Goal: Contribute content: Contribute content

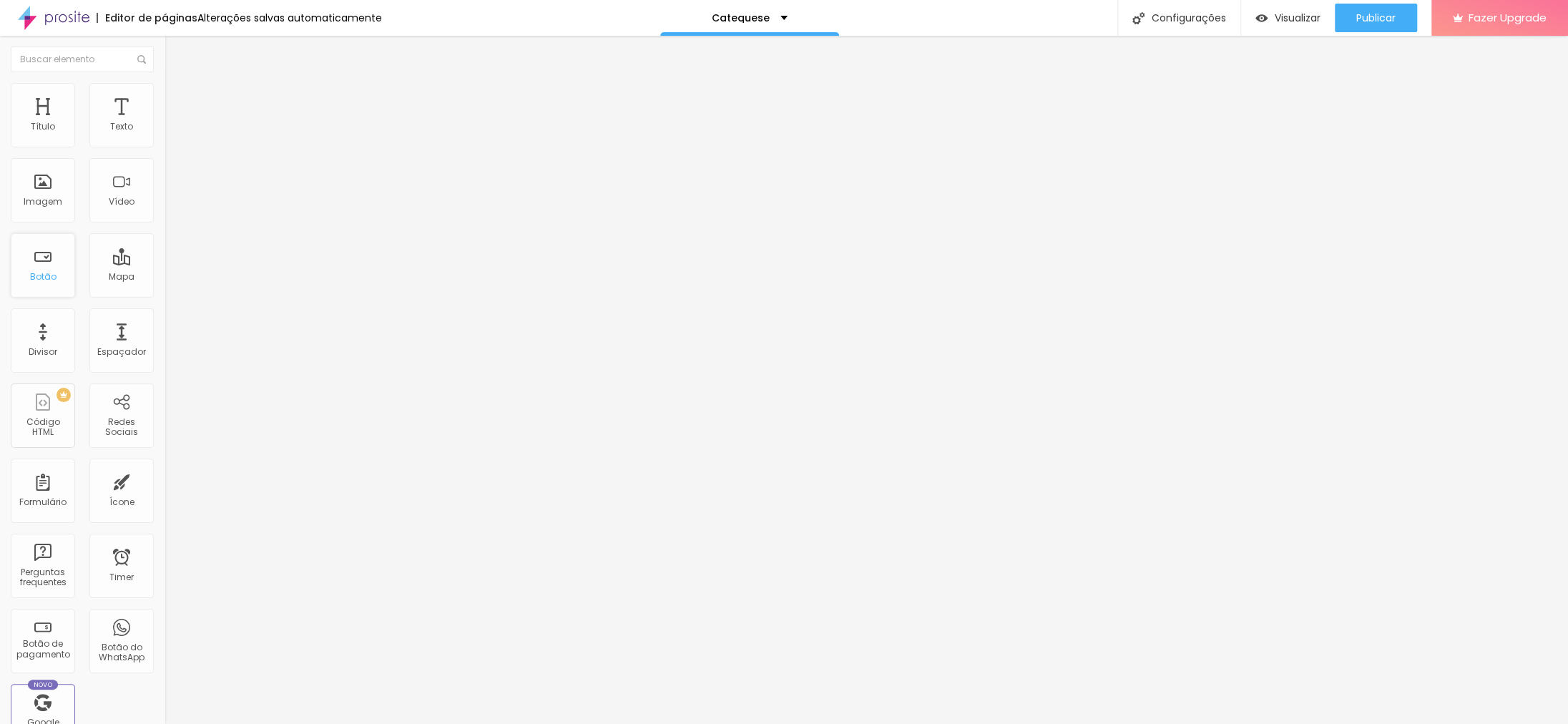
click at [38, 265] on div "Botão" at bounding box center [43, 265] width 64 height 64
drag, startPoint x: 61, startPoint y: 307, endPoint x: -53, endPoint y: 306, distance: 114.0
click at [165, 295] on input "https://" at bounding box center [251, 287] width 172 height 14
paste input "[DOMAIN_NAME][URL]"
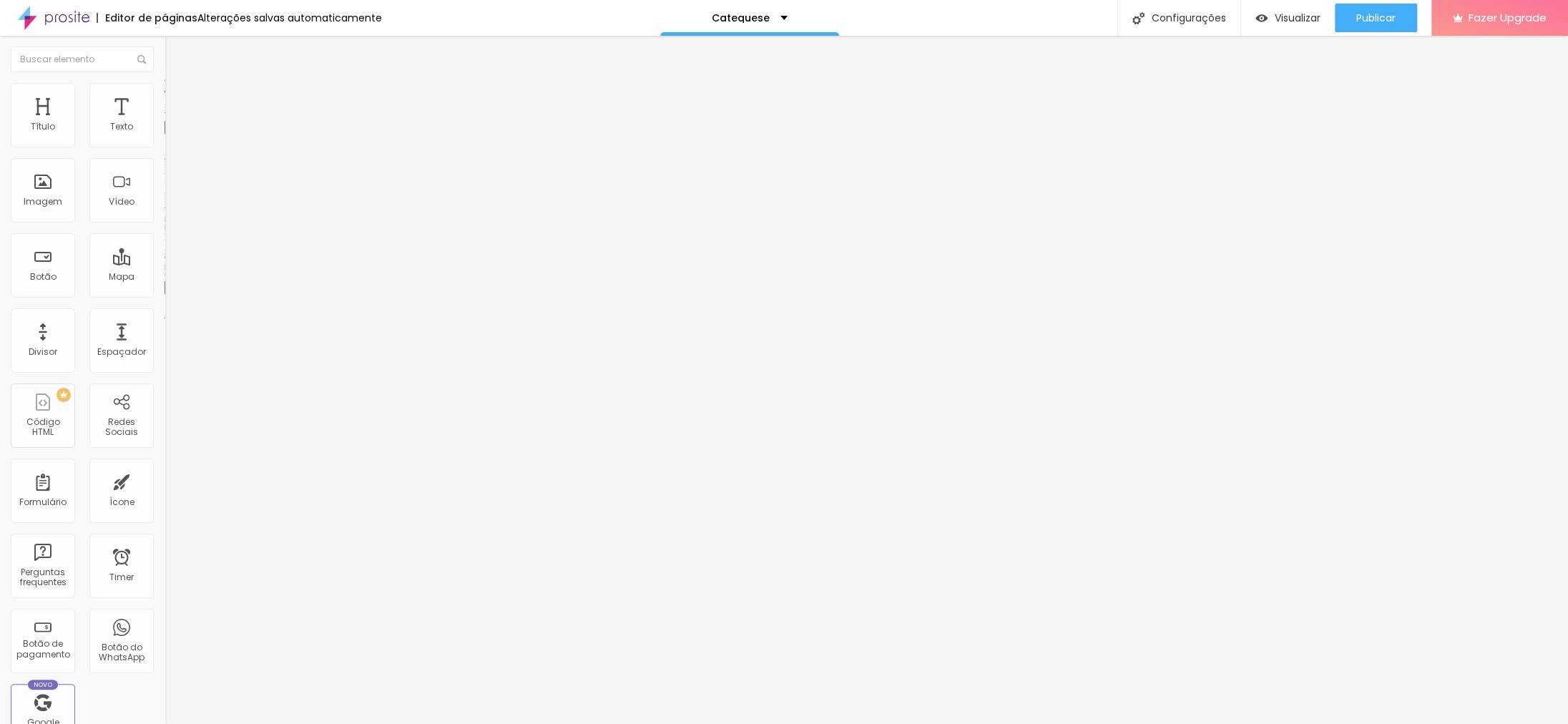
type input "[URL][DOMAIN_NAME]"
click at [46, 345] on div "Divisor" at bounding box center [43, 340] width 64 height 64
drag, startPoint x: 70, startPoint y: 168, endPoint x: -61, endPoint y: 150, distance: 132.2
click at [165, 135] on input "Click me" at bounding box center [251, 127] width 172 height 14
type input "Cartão de Crédito Clique aqui"
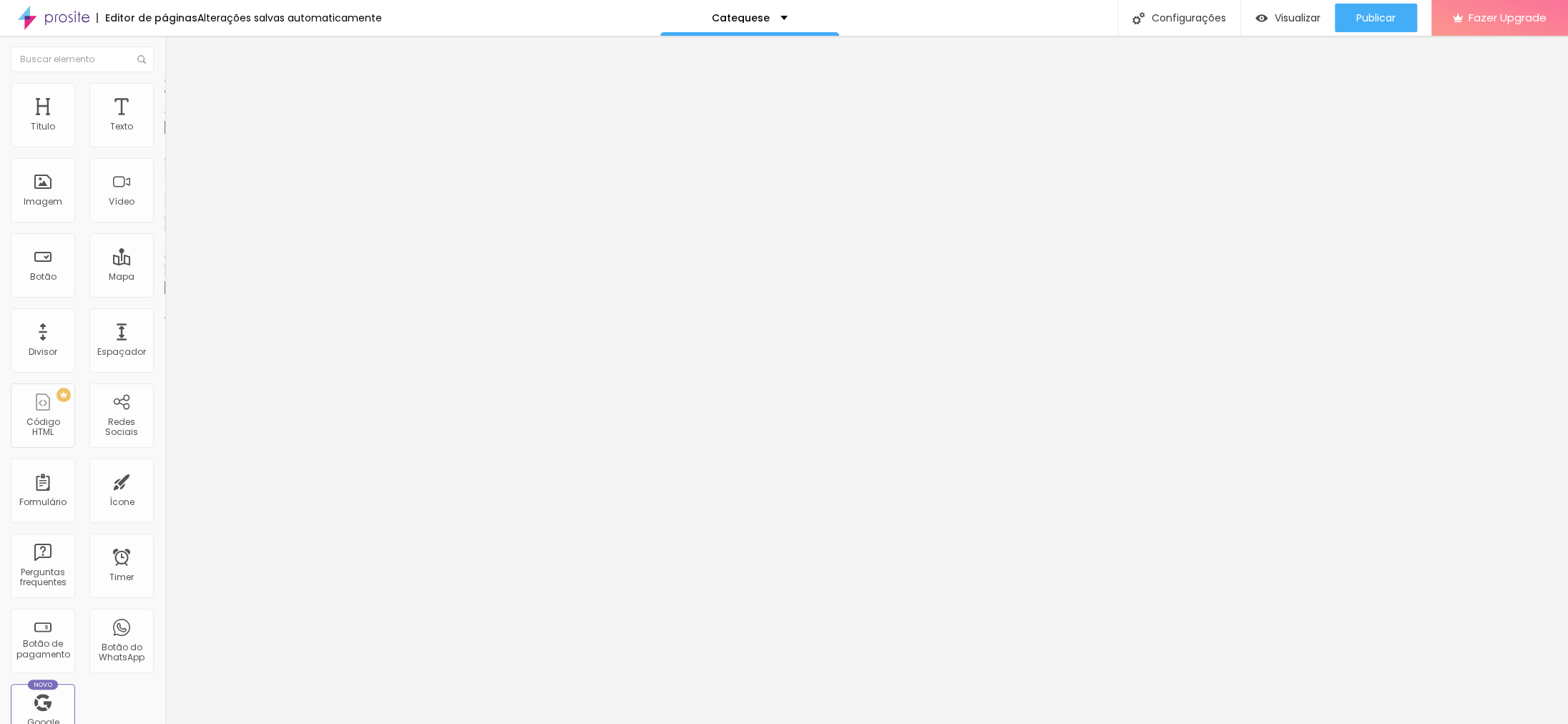
click at [165, 434] on div "Editar Botão Conteúdo Estilo Avançado Texto Cartão de Crédito Clique aqui Alinh…" at bounding box center [247, 379] width 165 height 688
click at [119, 120] on div "Texto" at bounding box center [122, 115] width 64 height 64
drag, startPoint x: 91, startPoint y: 165, endPoint x: -61, endPoint y: 175, distance: 152.3
click at [165, 135] on input "Click me" at bounding box center [251, 127] width 172 height 14
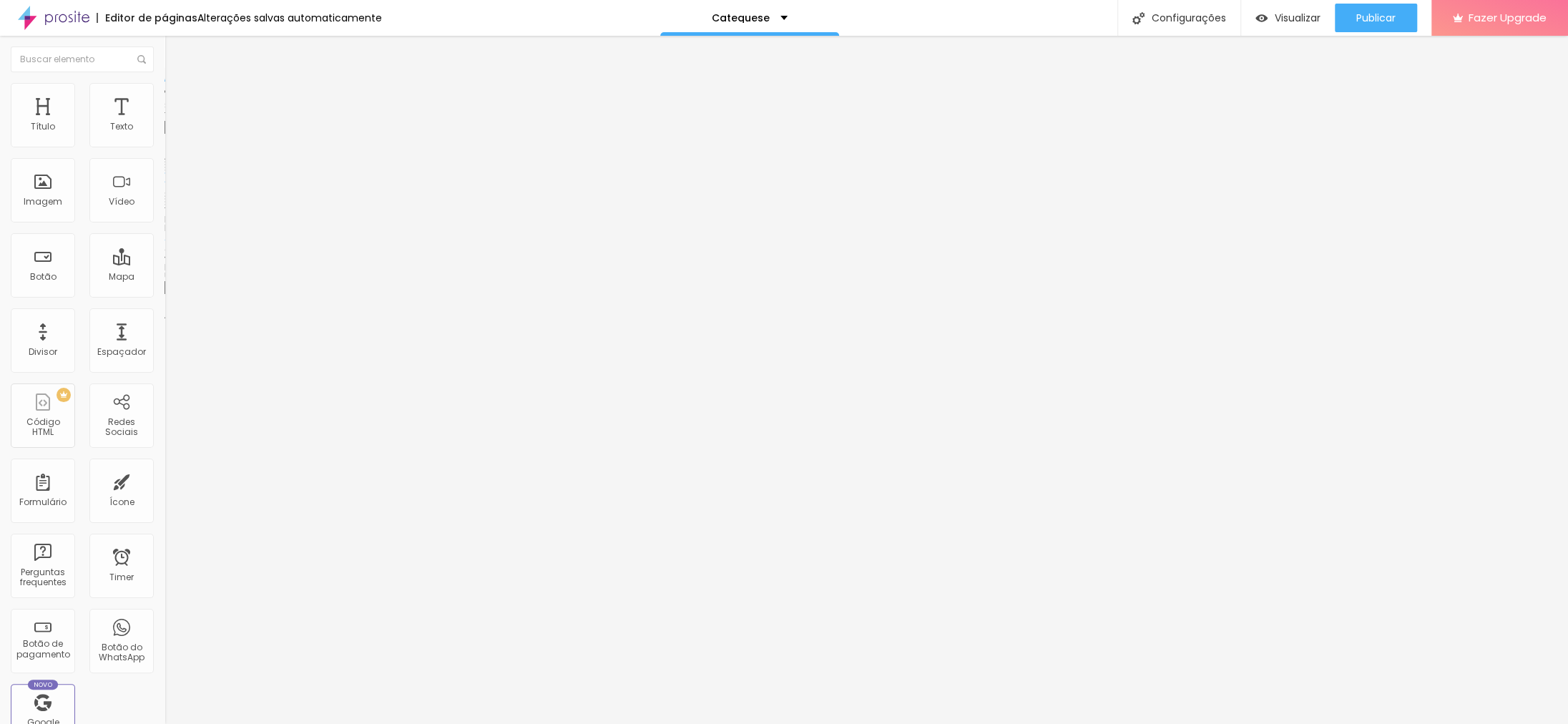
type input "Cartão de Crédito"
click at [165, 91] on img at bounding box center [171, 89] width 13 height 13
type input "11"
type input "13"
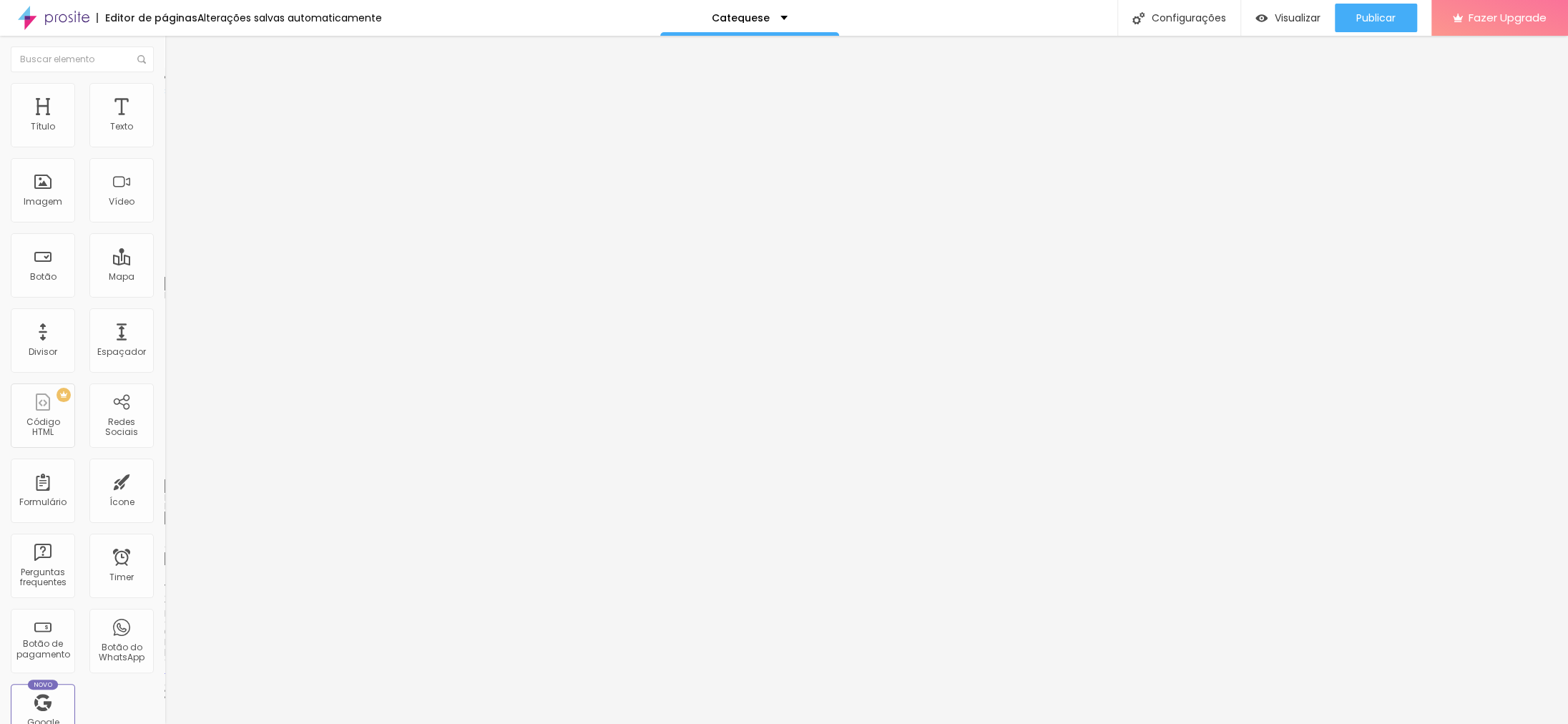
type input "13"
type input "14"
type input "15"
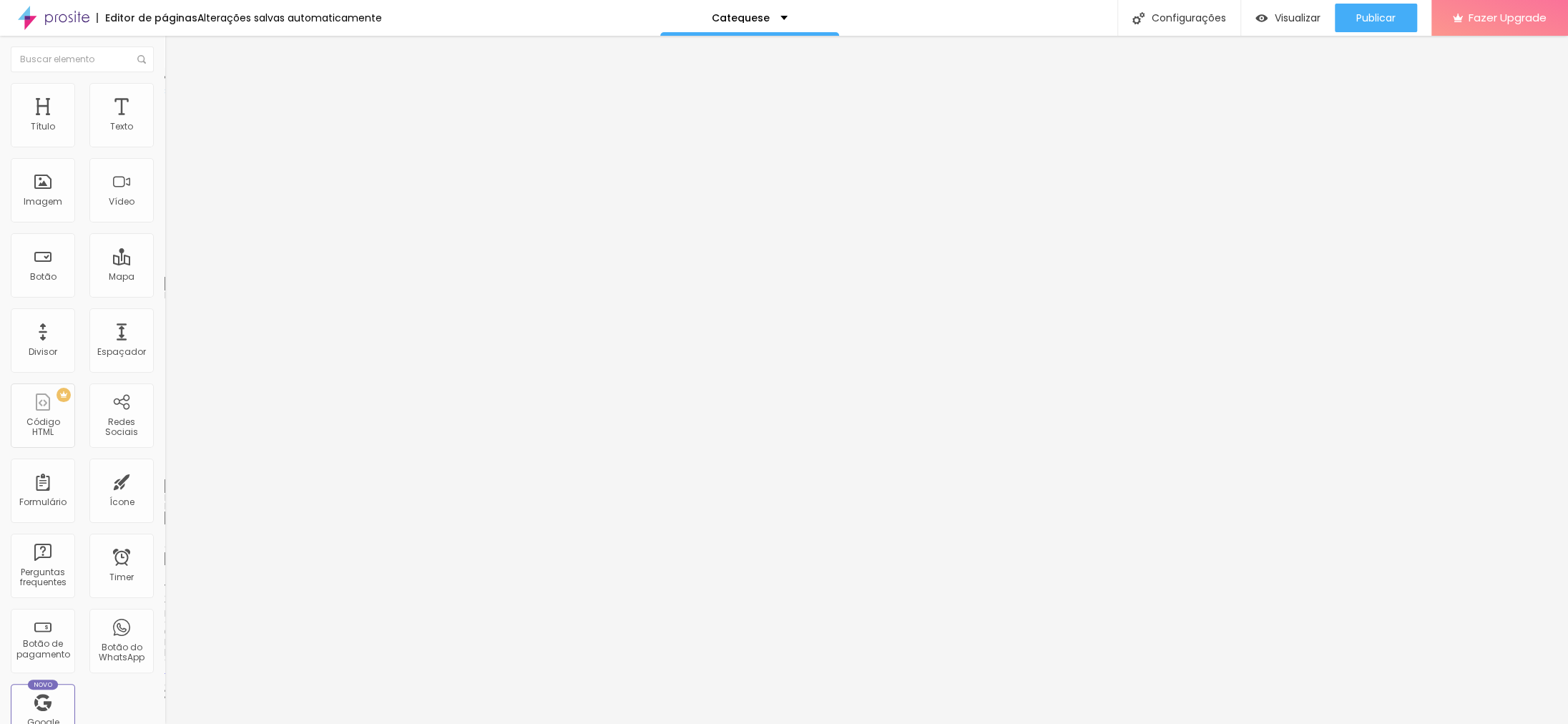
type input "17"
type input "18"
type input "19"
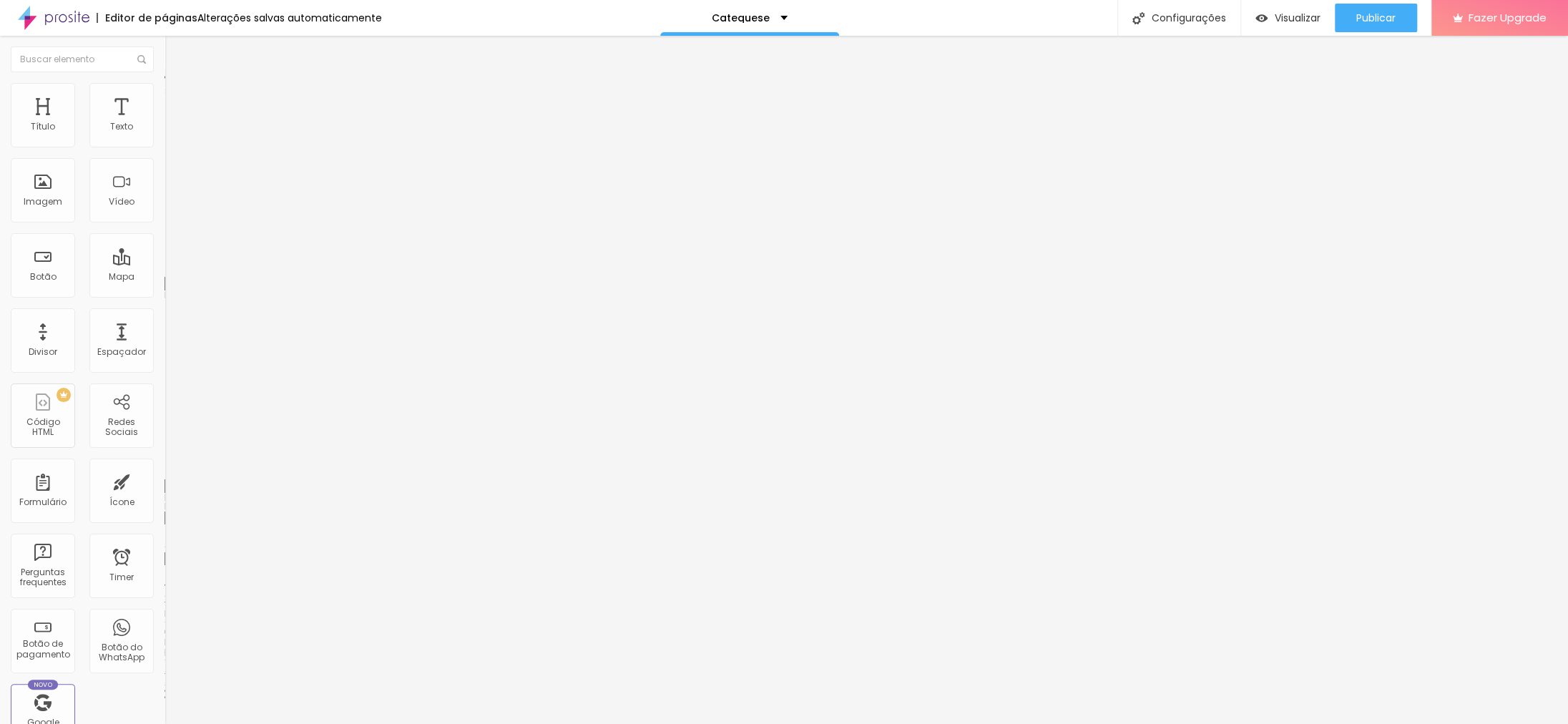
type input "19"
type input "21"
type input "22"
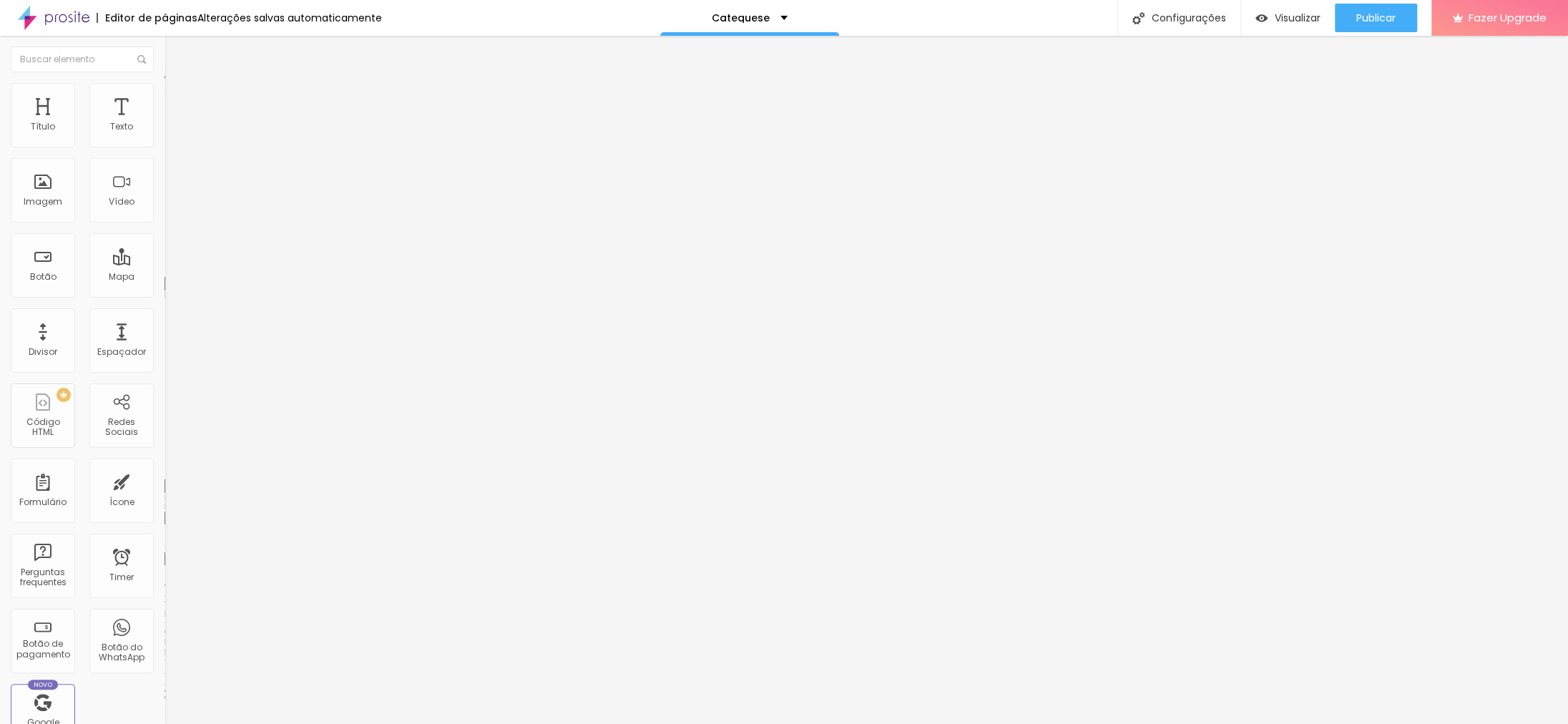
type input "23"
type input "25"
type input "26"
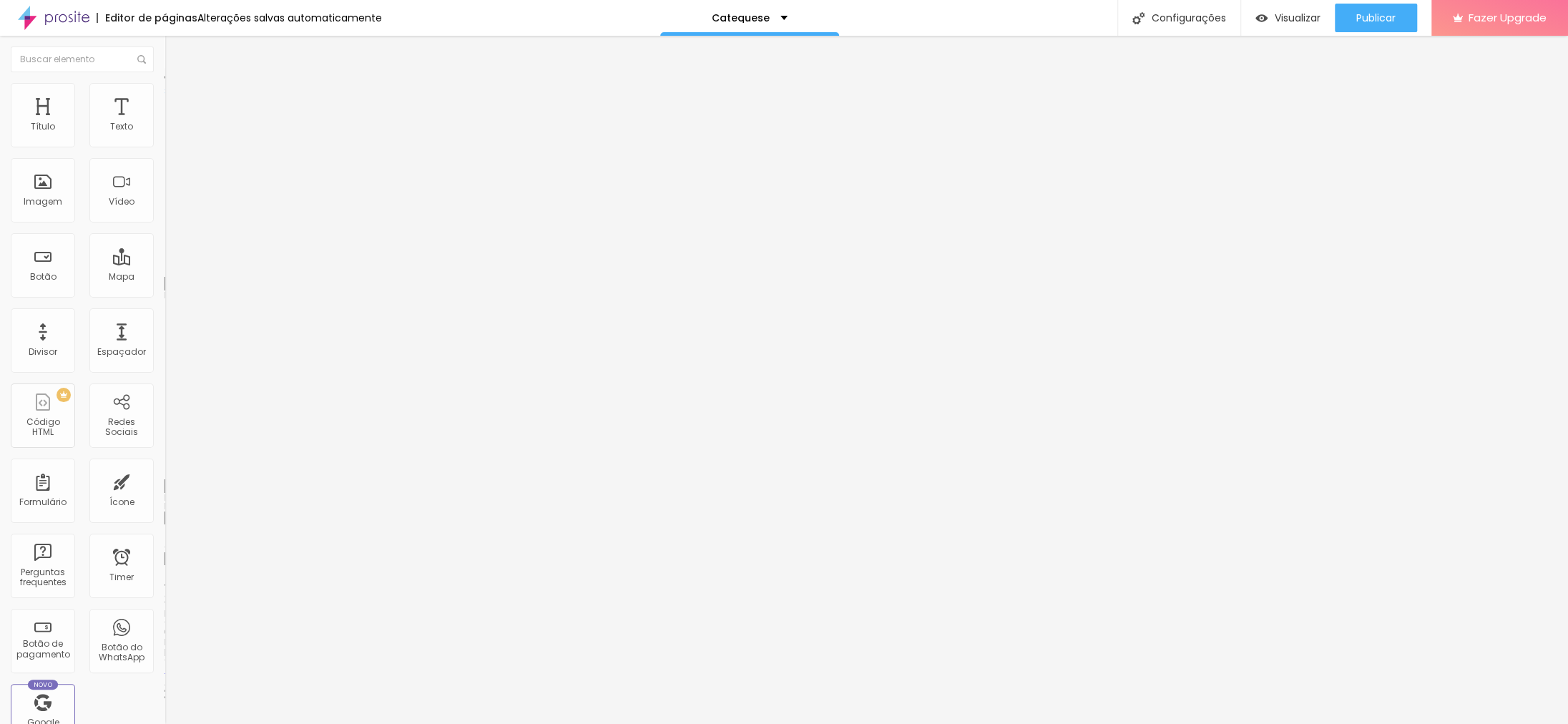
type input "26"
type input "27"
type input "29"
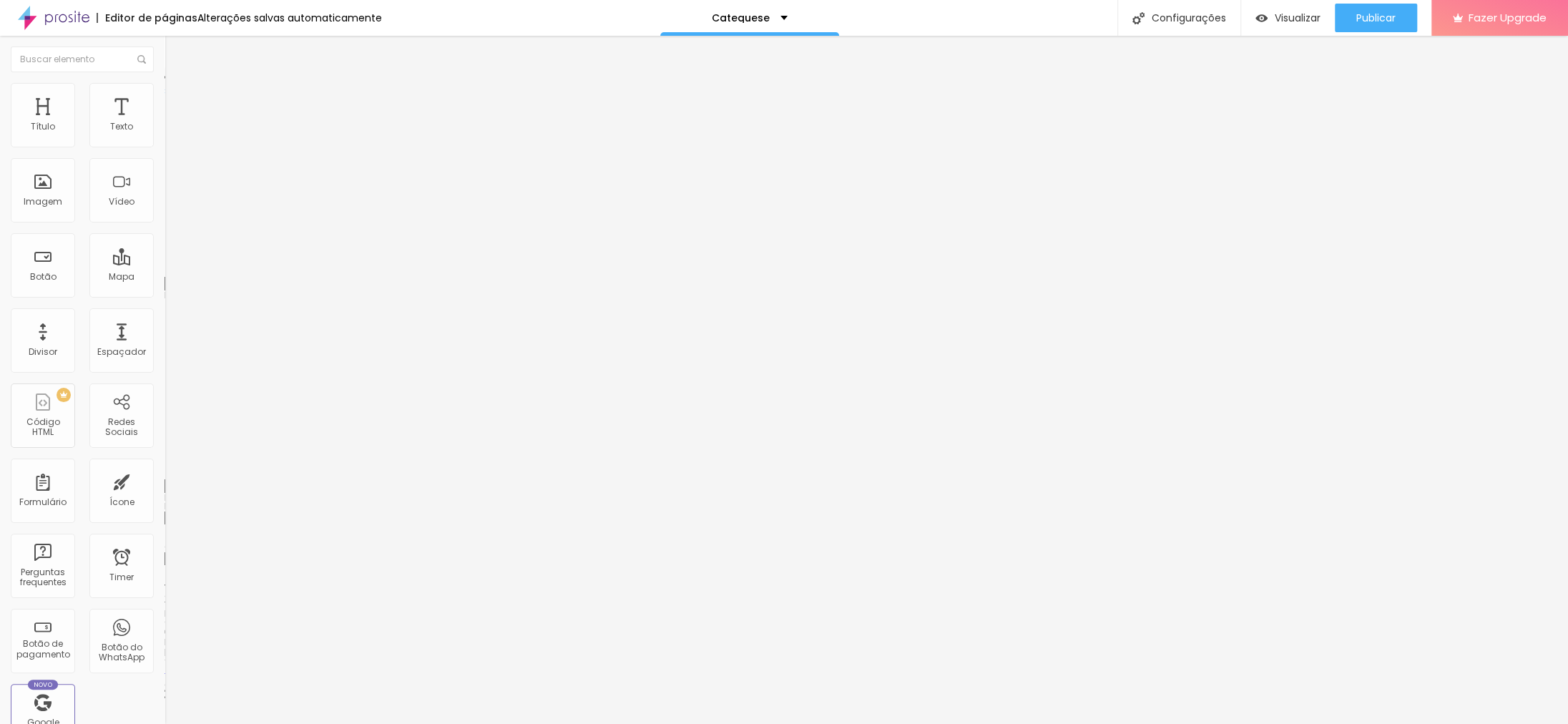
type input "30"
type input "32"
type input "33"
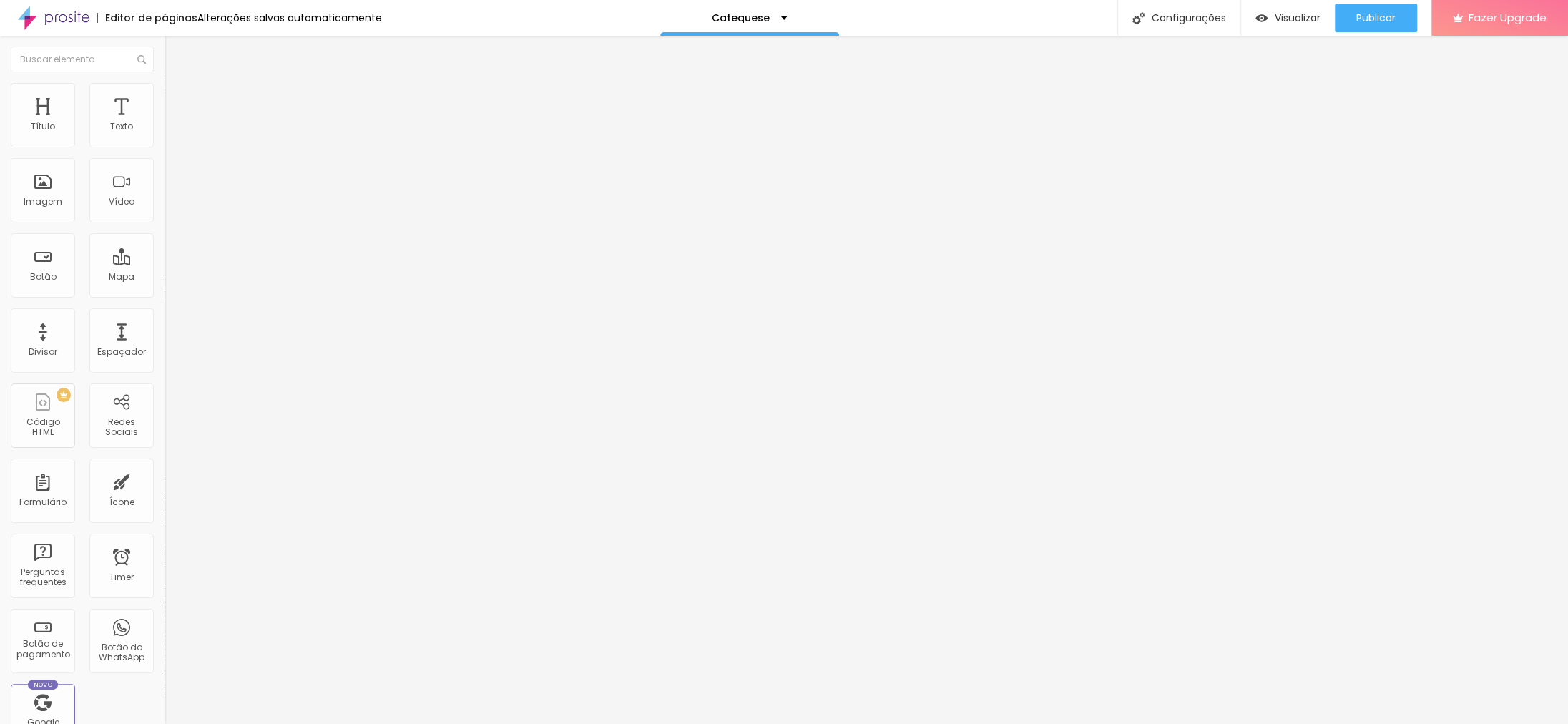
type input "33"
type input "34"
type input "36"
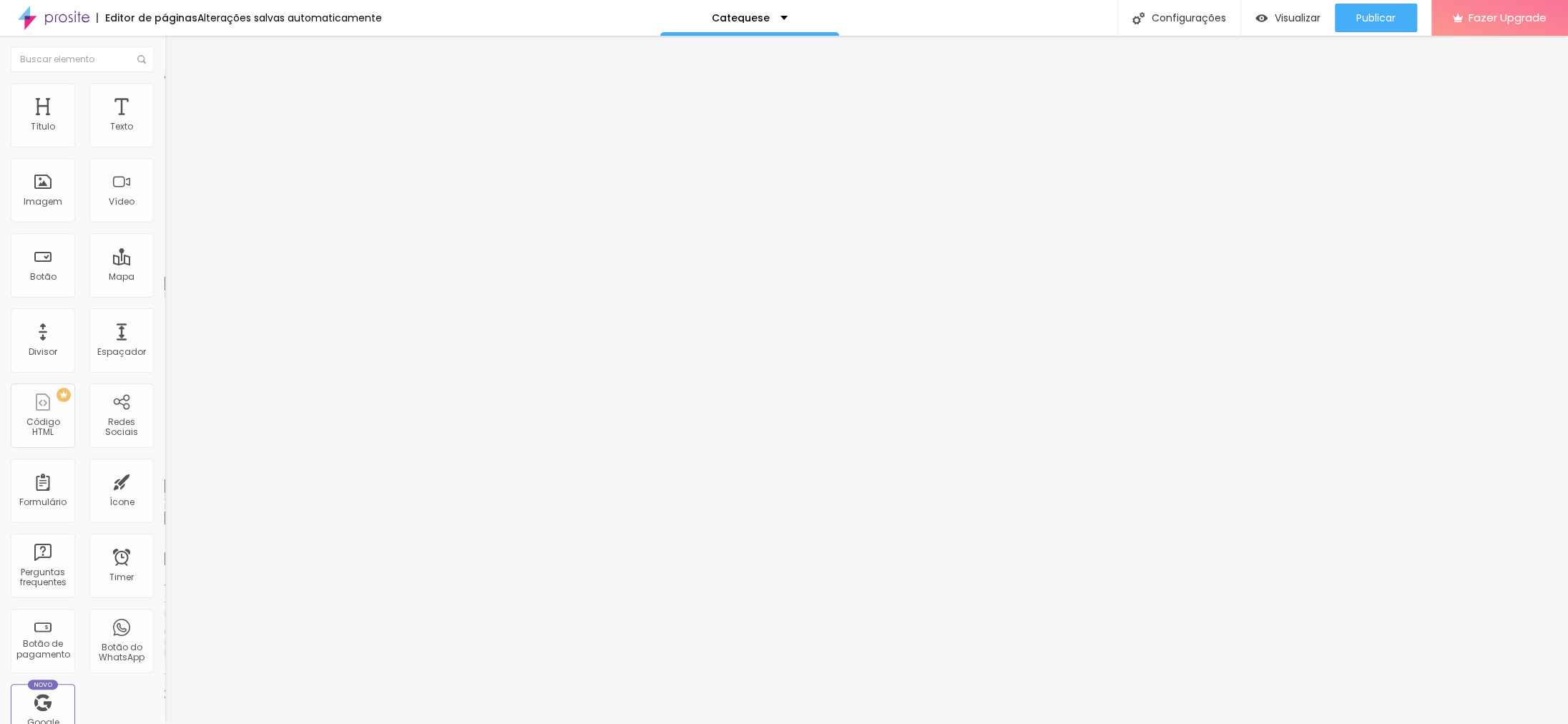
type input "37"
type input "36"
type input "34"
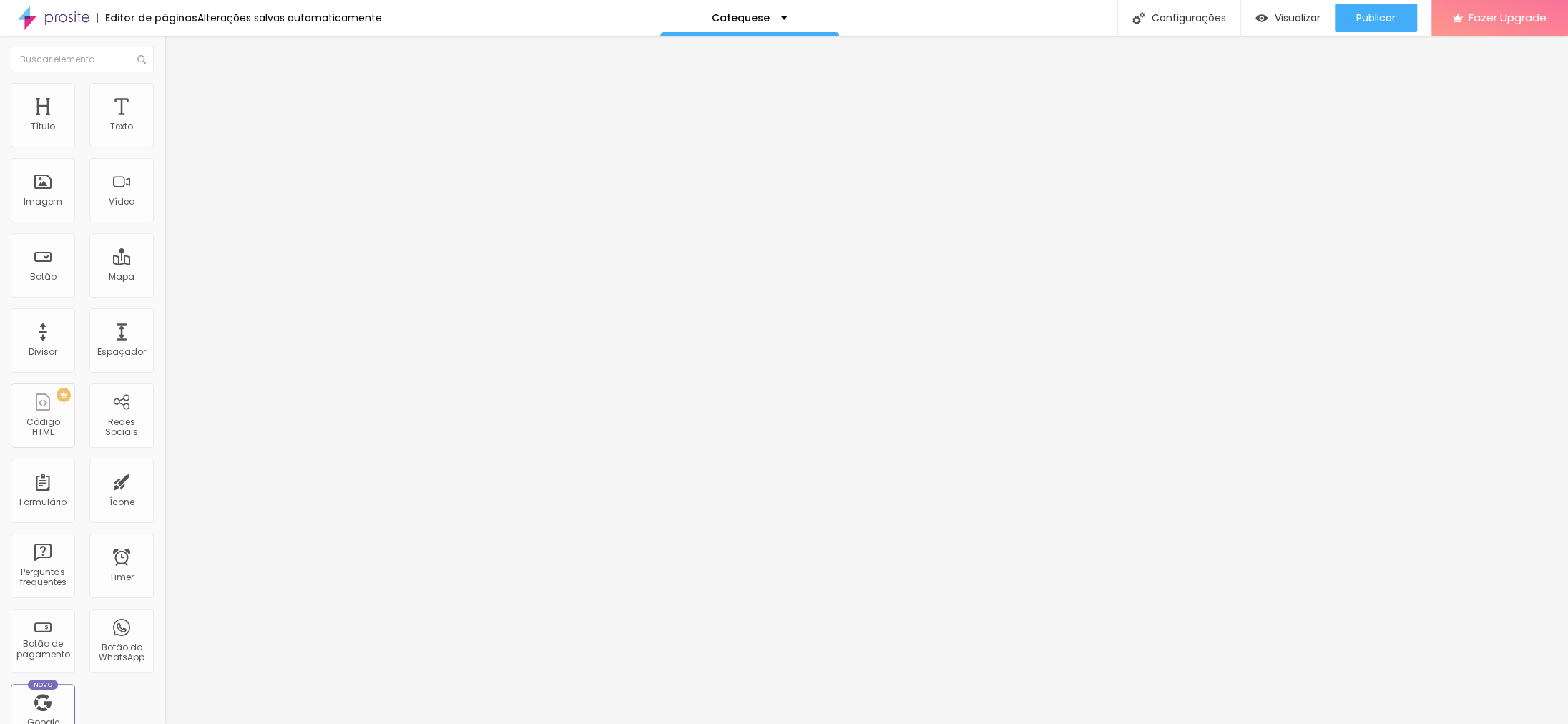
type input "34"
type input "33"
type input "32"
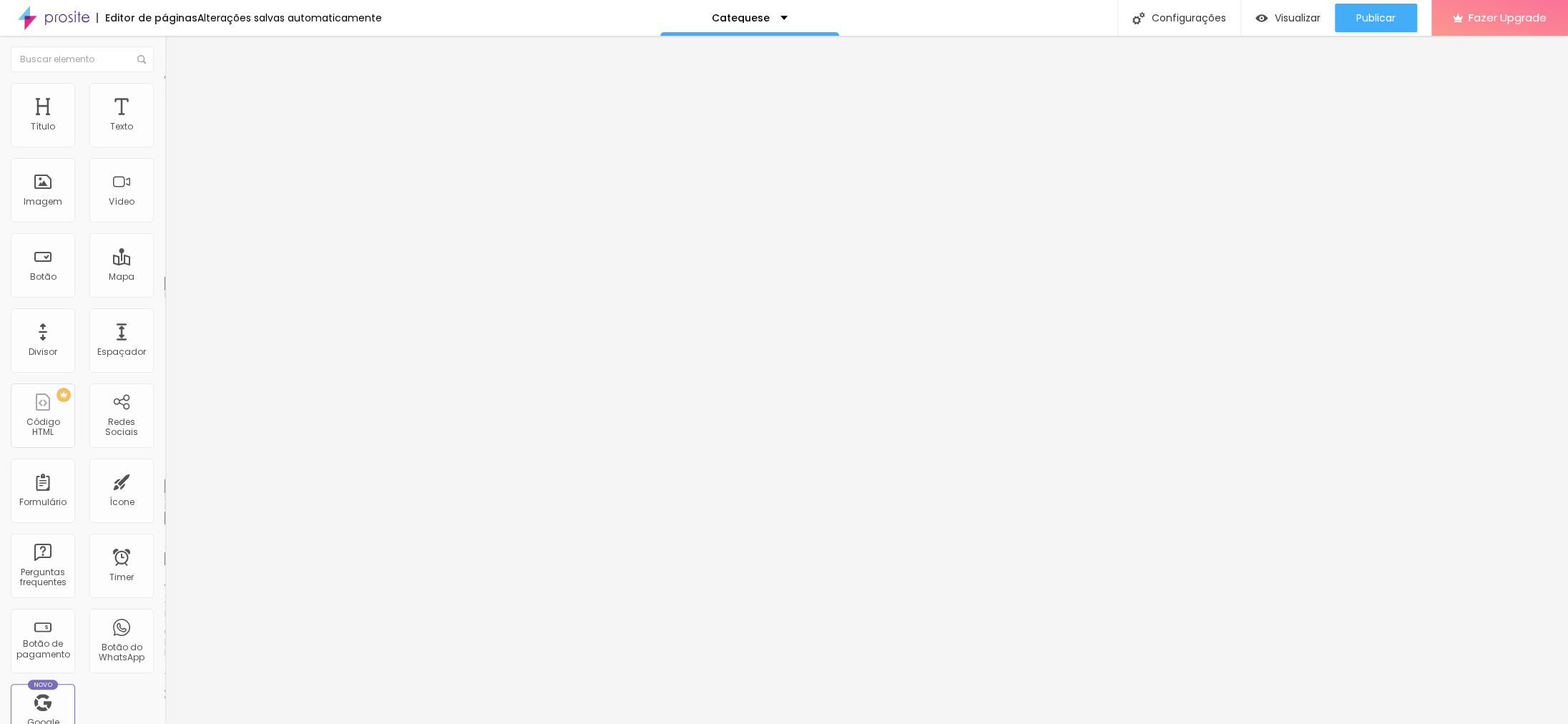
type input "30"
type input "29"
type input "27"
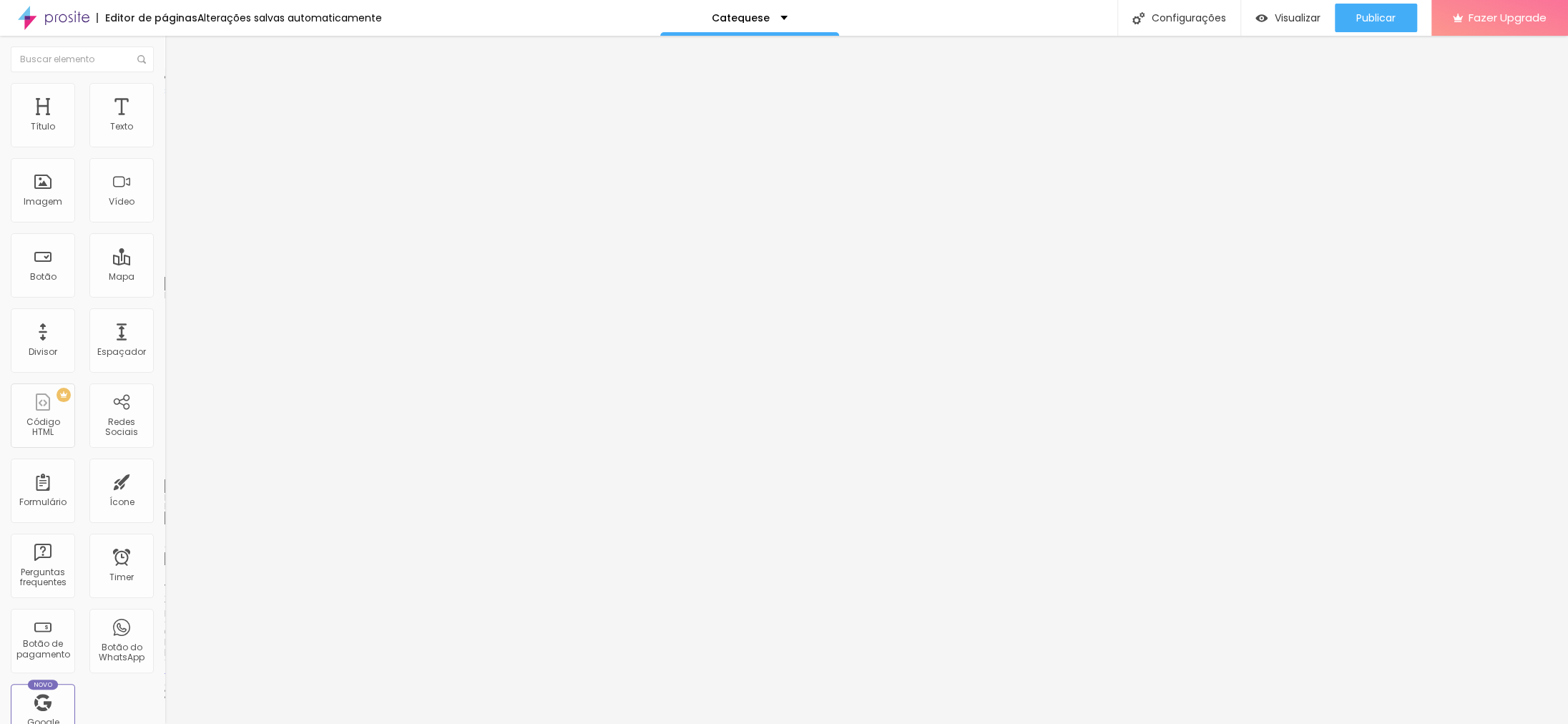
type input "27"
type input "26"
type input "25"
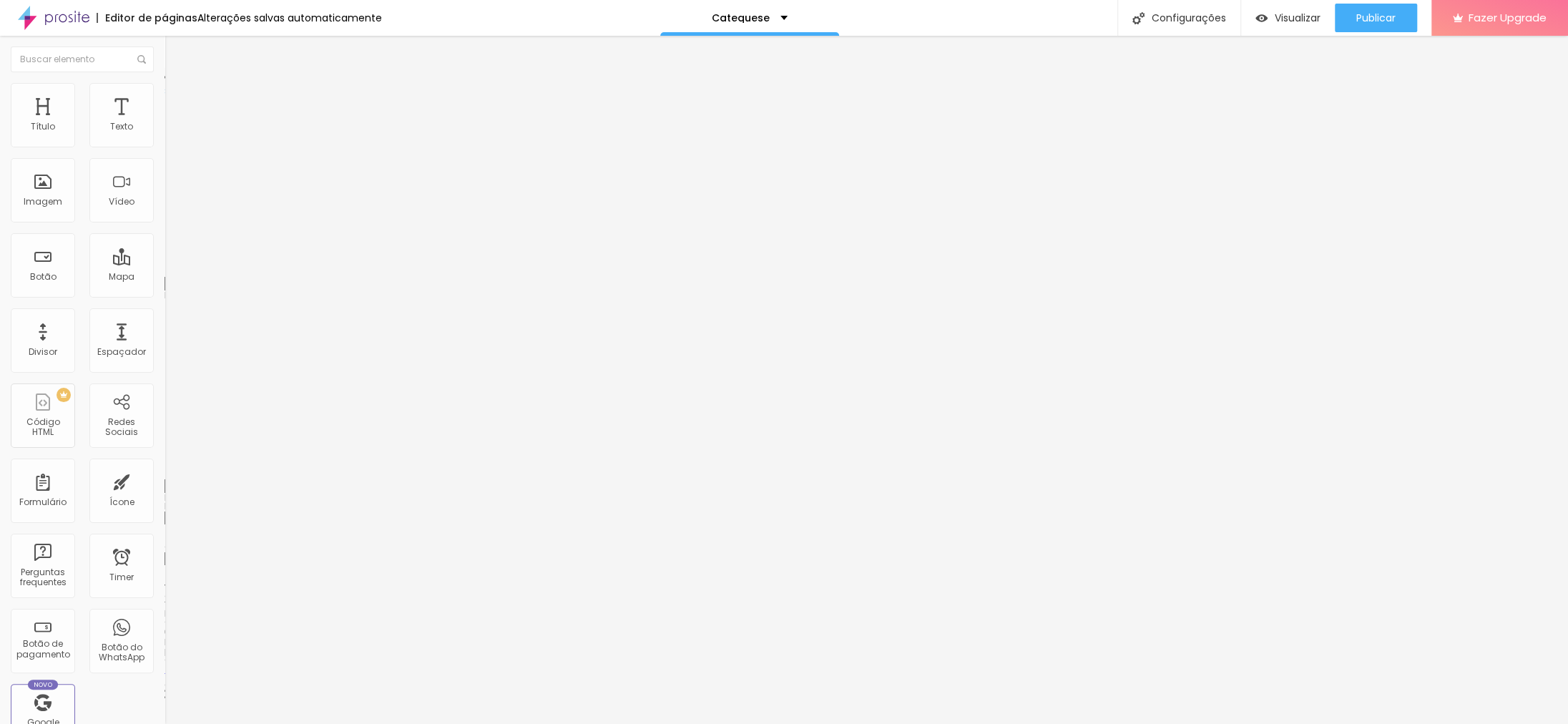
type input "23"
type input "22"
type input "21"
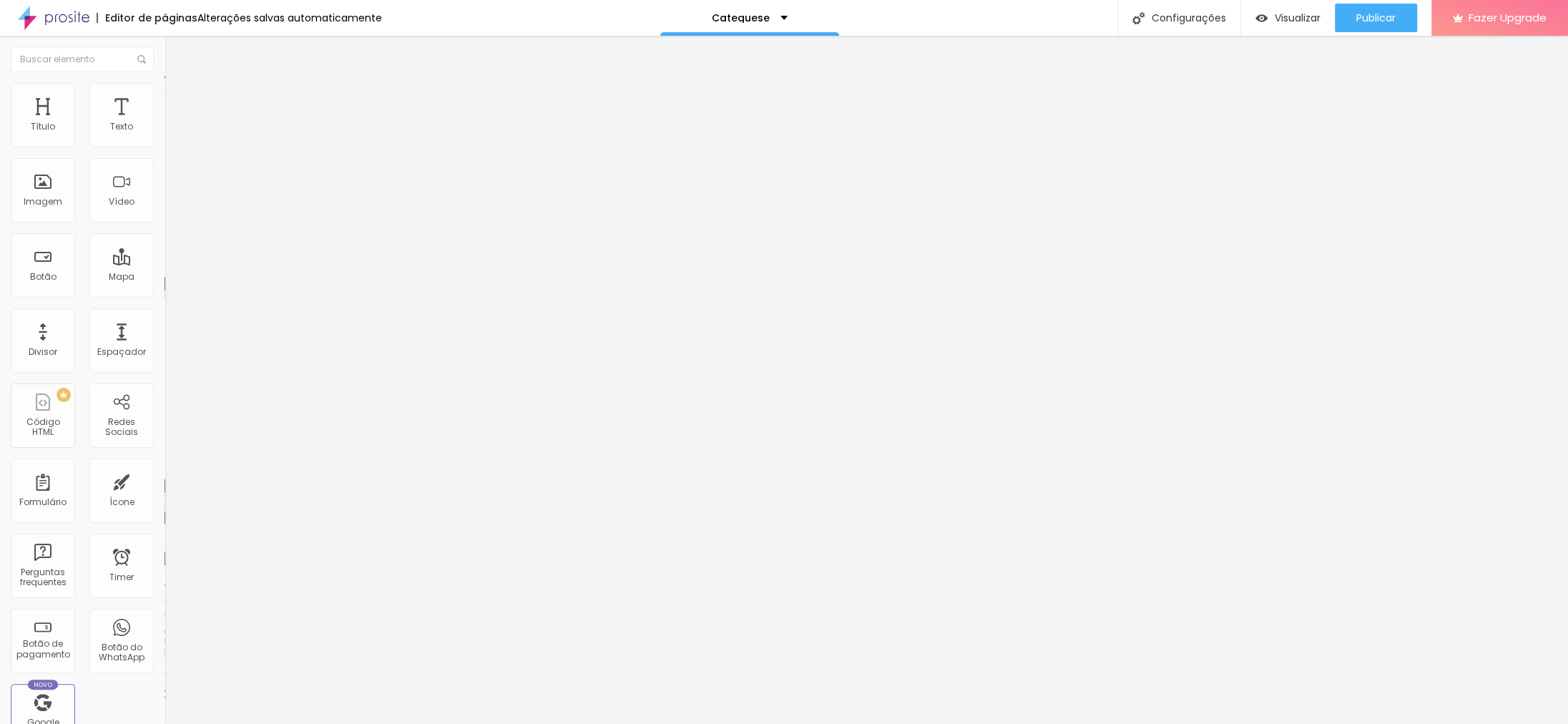
type input "21"
type input "19"
type input "18"
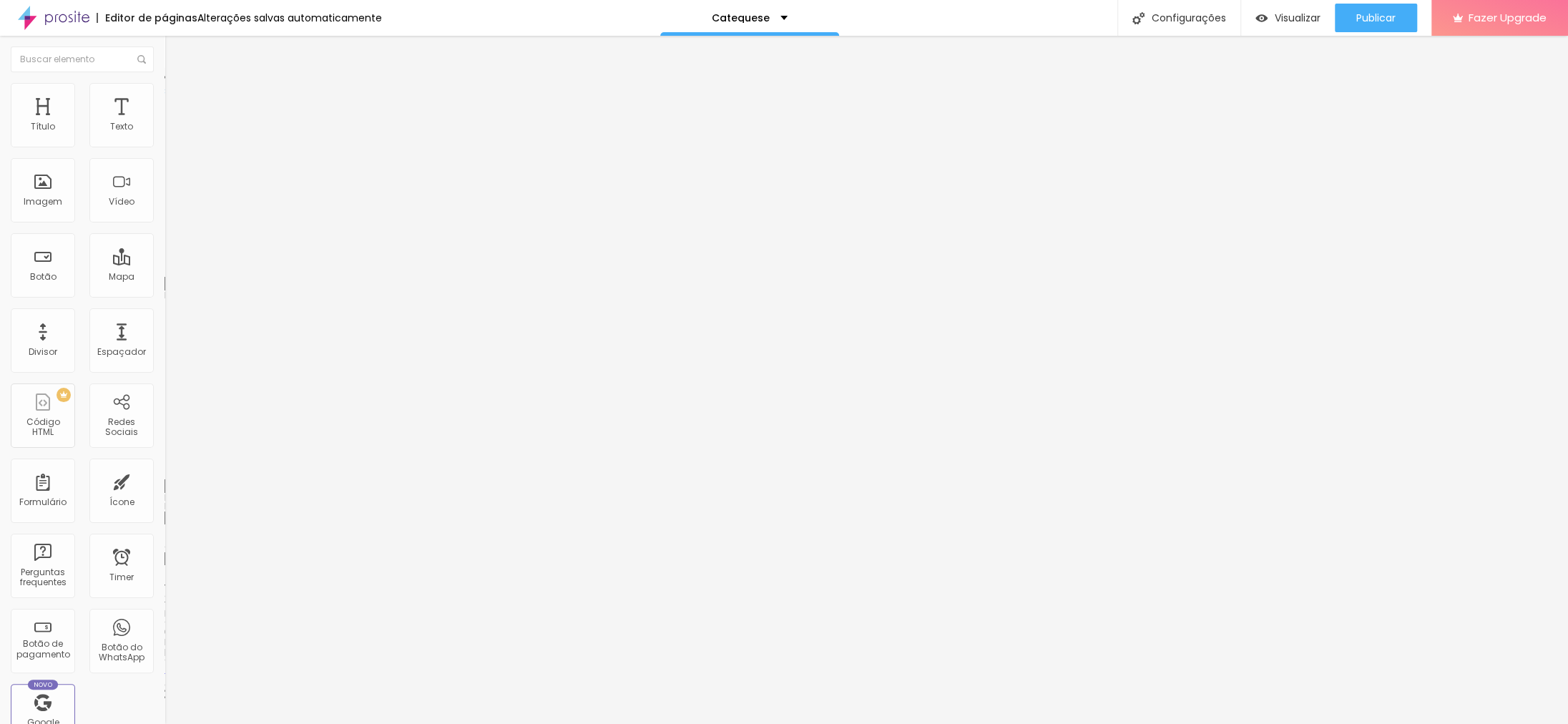
type input "17"
type input "15"
drag, startPoint x: 43, startPoint y: 143, endPoint x: 46, endPoint y: 150, distance: 7.6
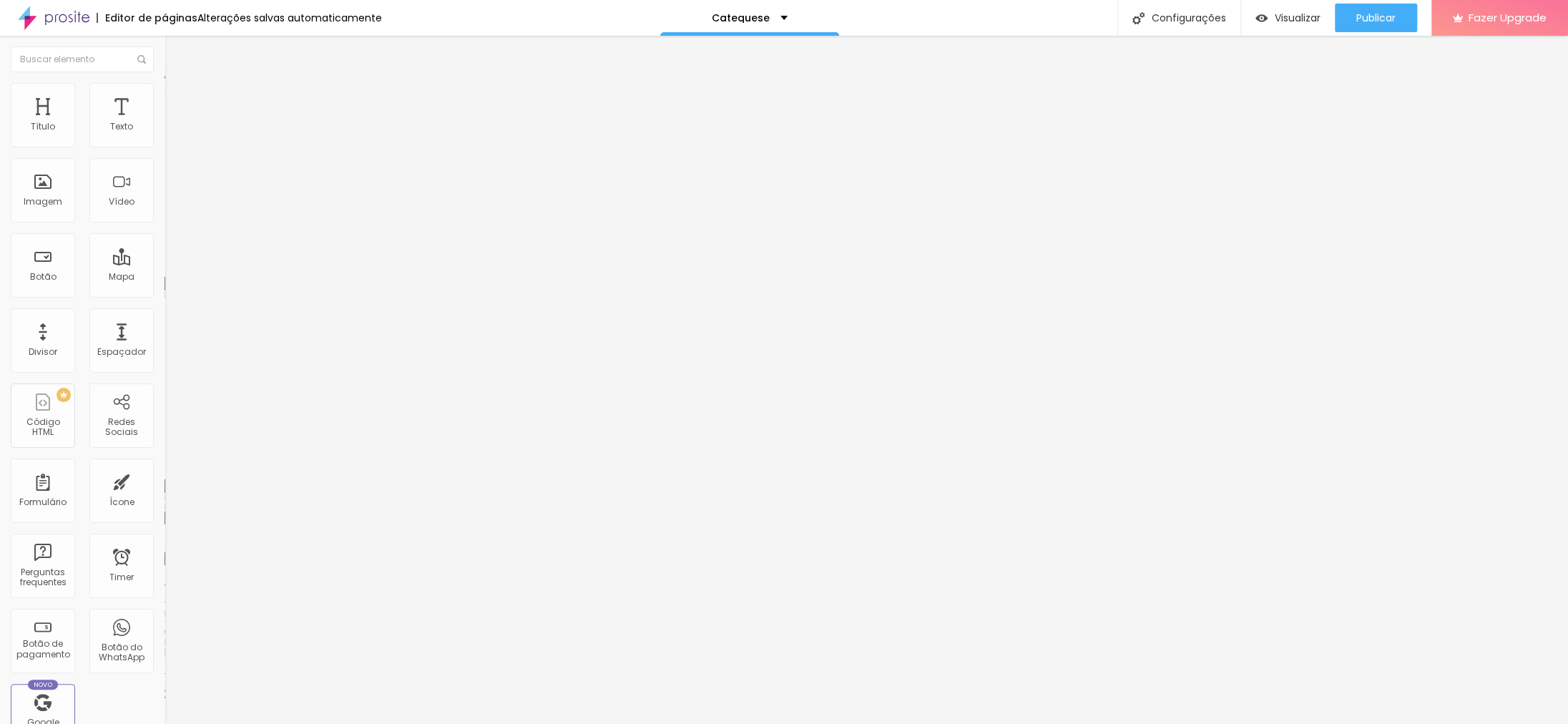
type input "15"
click at [165, 263] on input "range" at bounding box center [211, 269] width 92 height 12
type input "11"
type input "14"
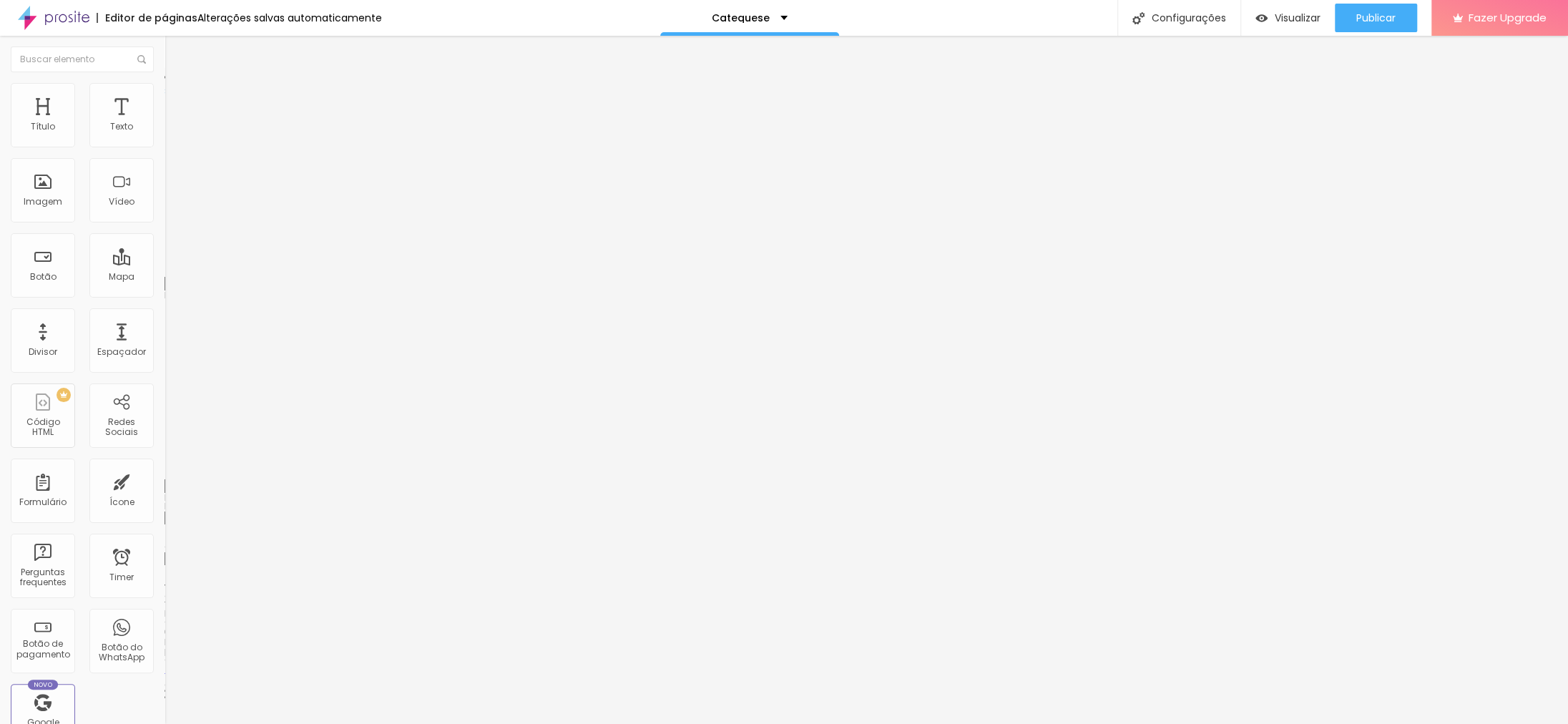
type input "14"
type input "15"
type input "19"
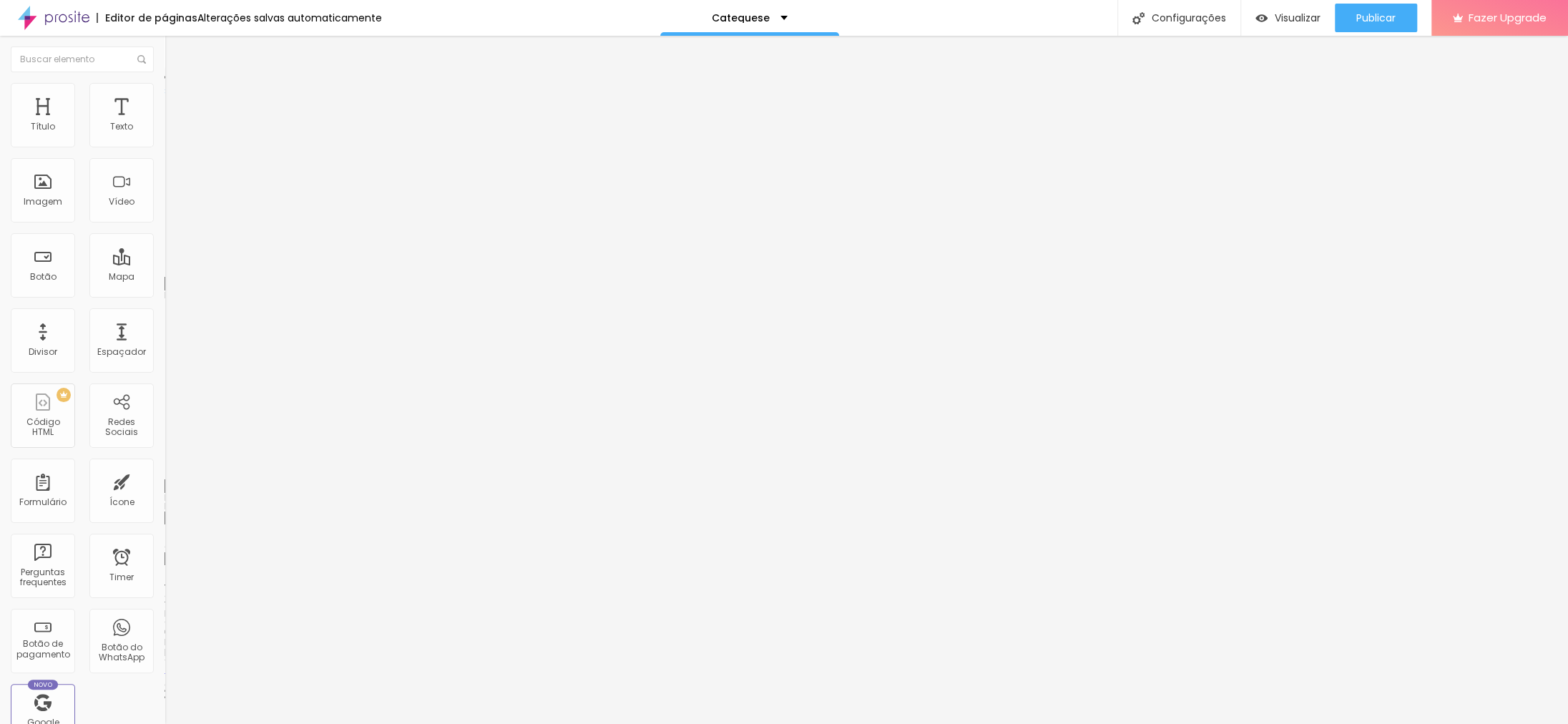
type input "22"
type input "25"
type input "29"
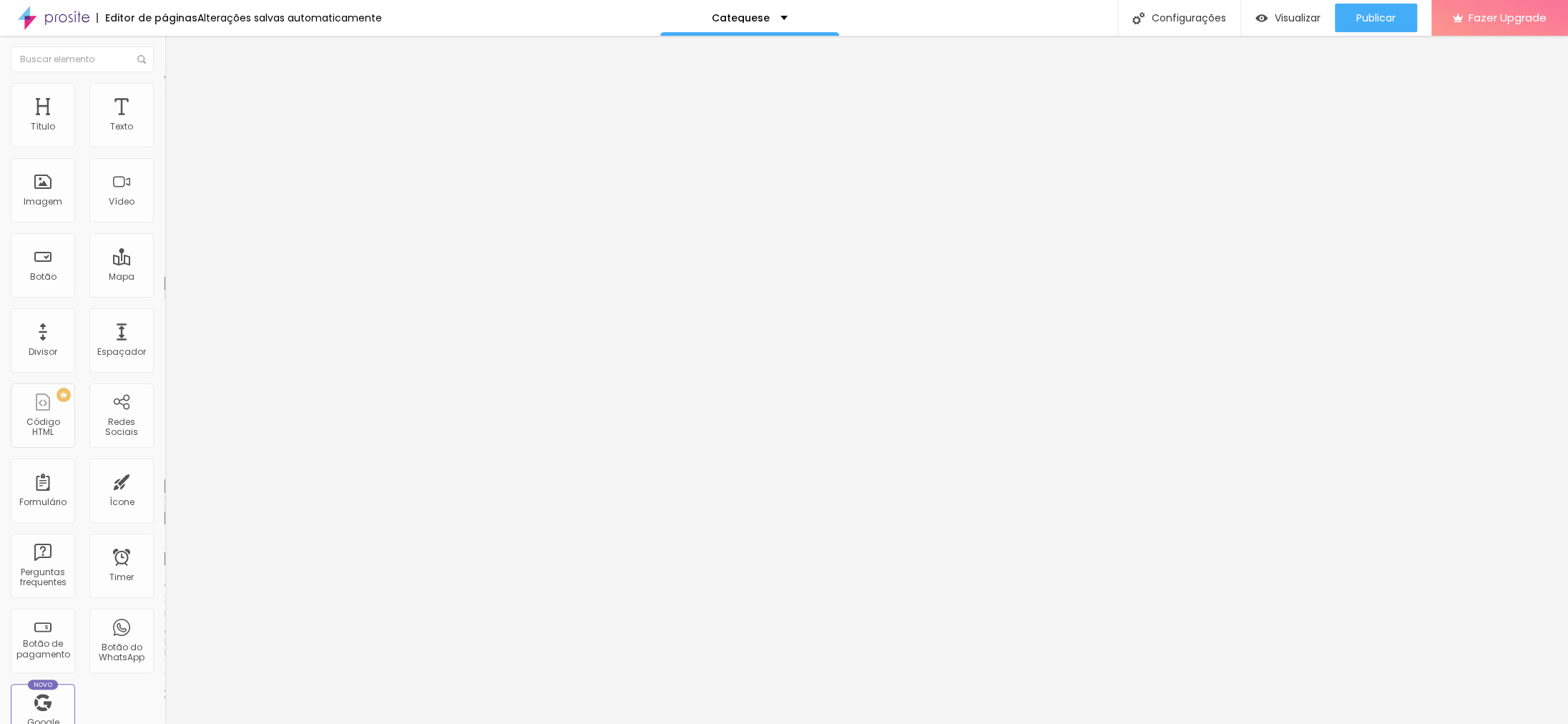
type input "29"
type input "32"
type input "33"
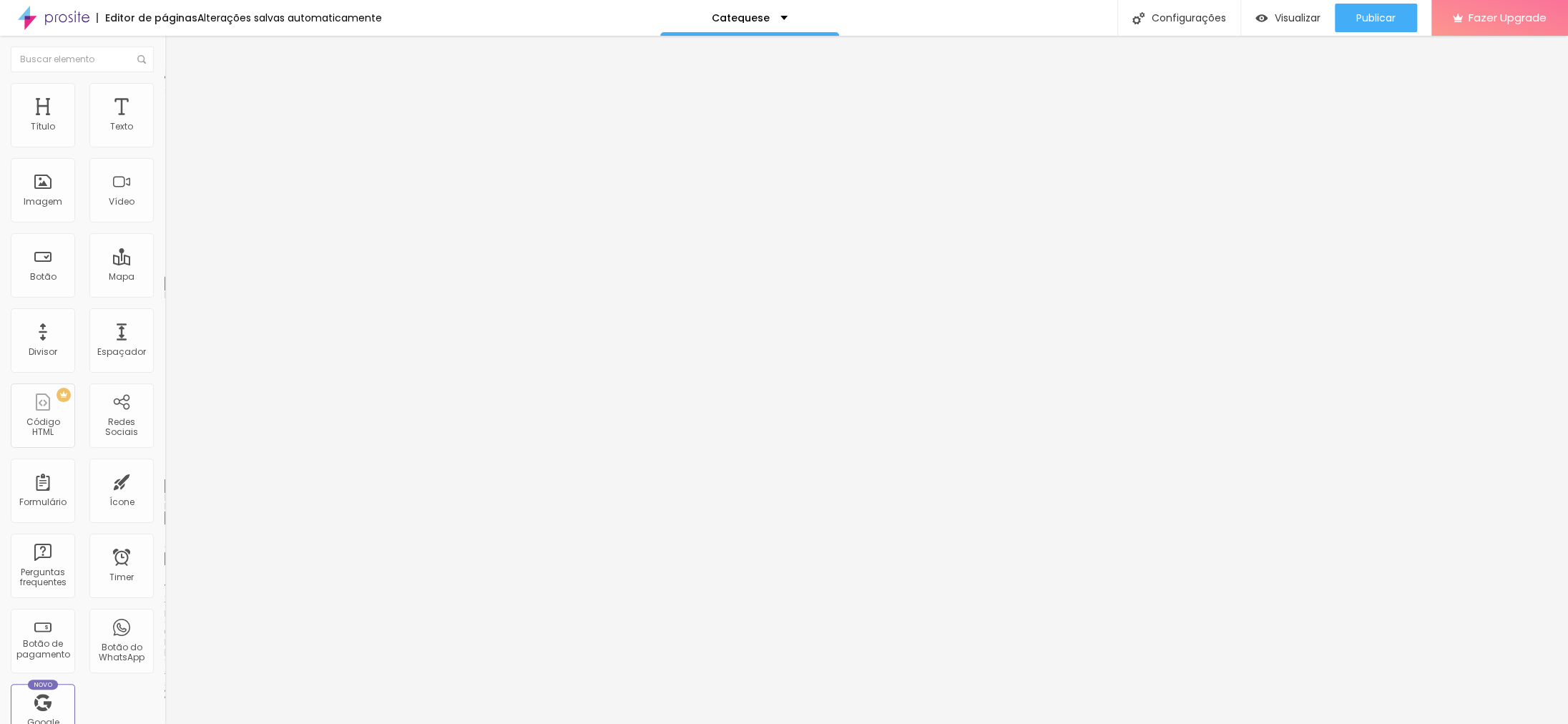
type input "34"
type input "36"
type input "34"
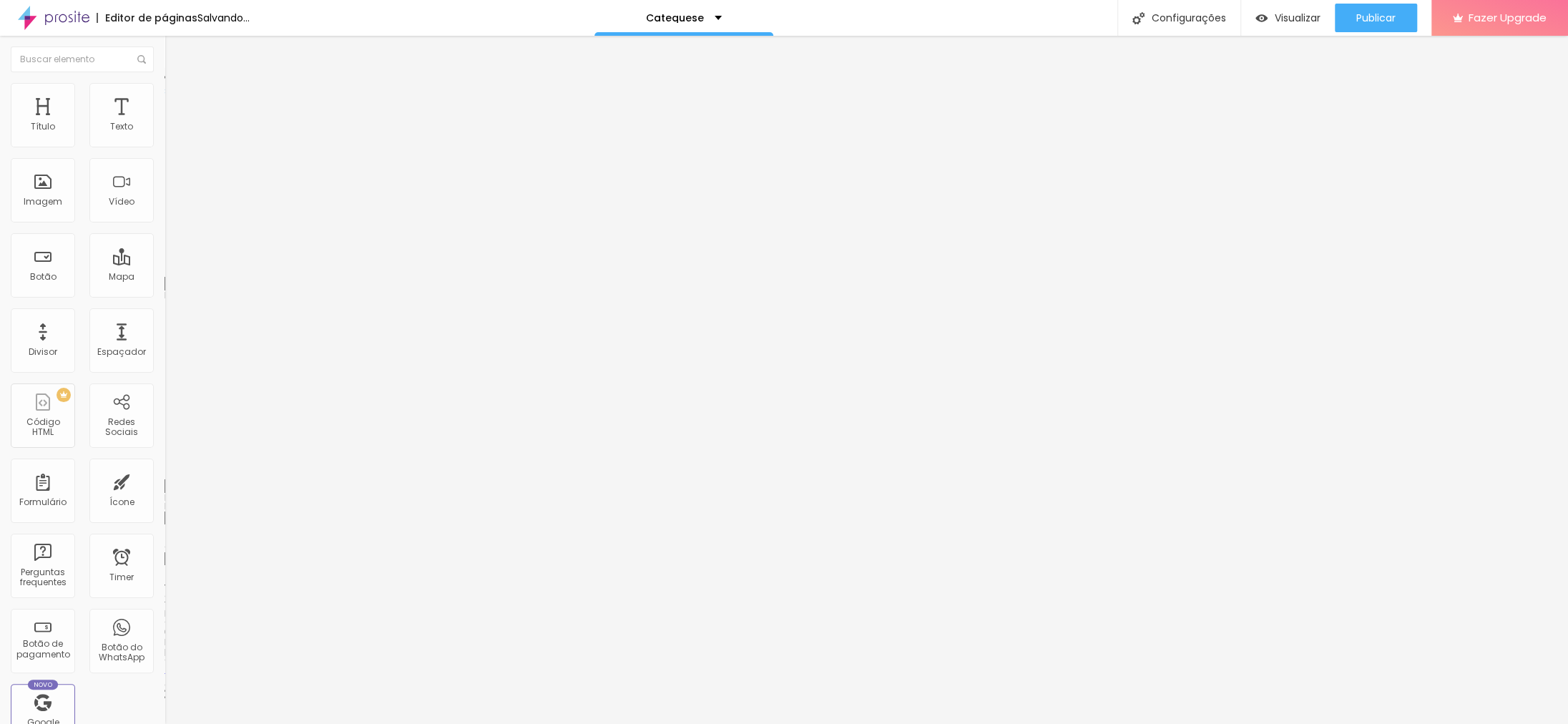
type input "34"
type input "33"
type input "32"
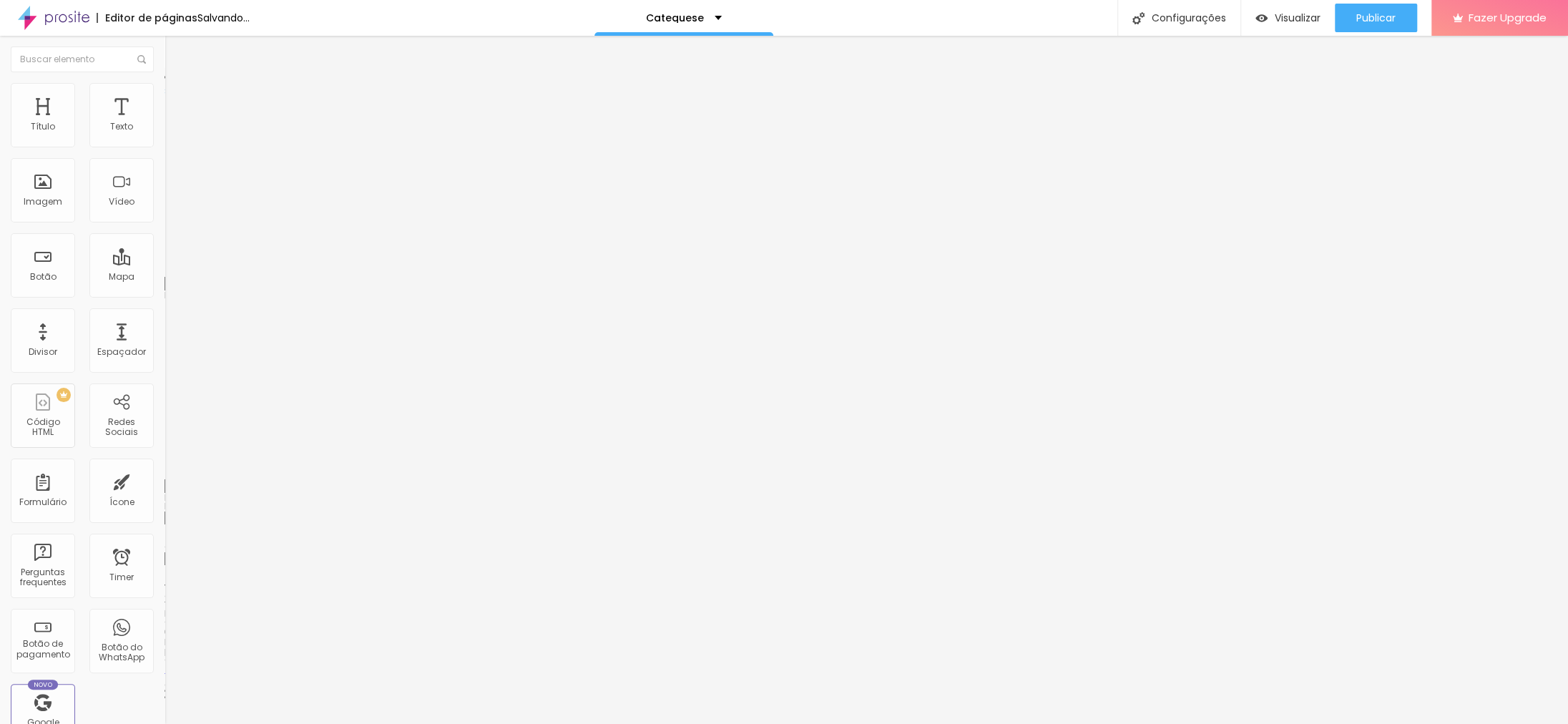
type input "30"
type input "27"
type input "26"
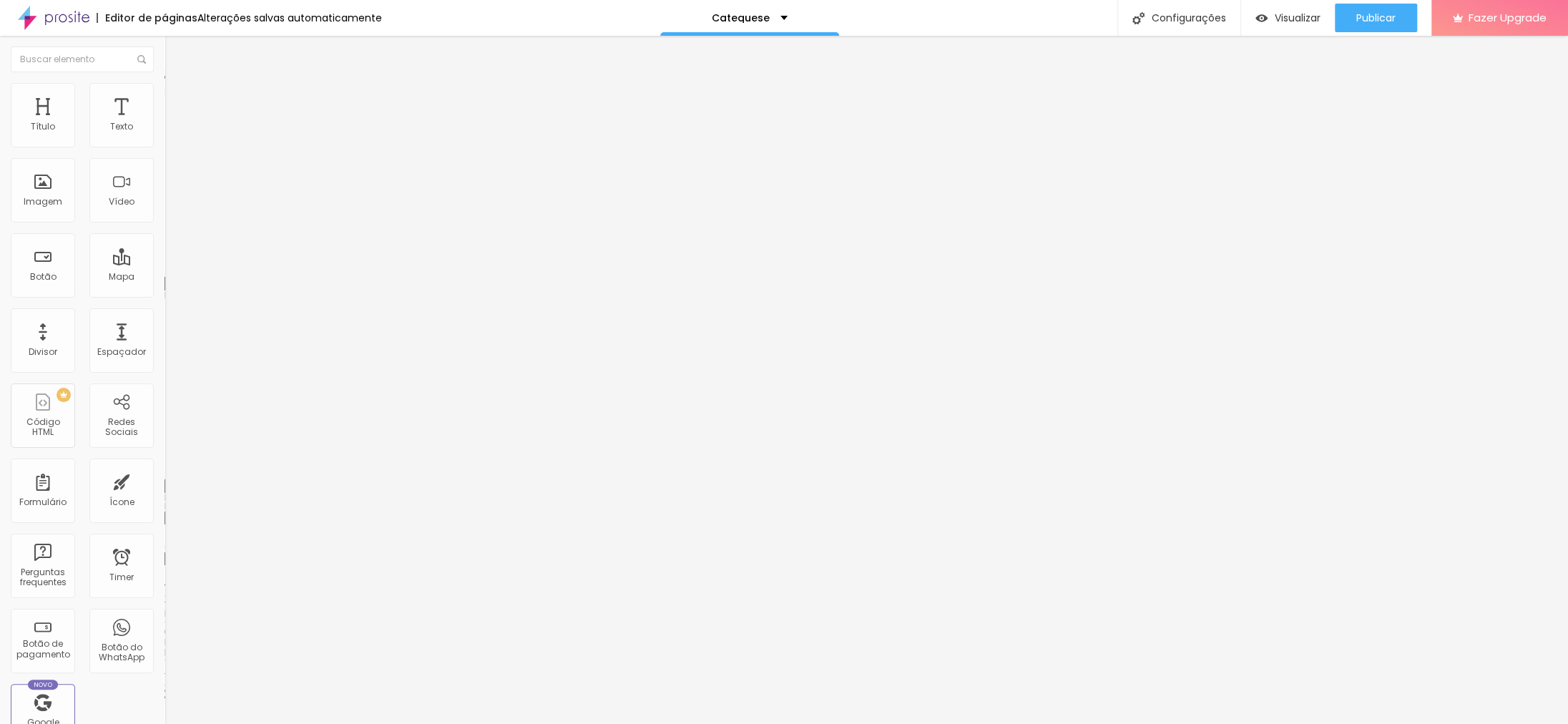
type input "26"
type input "25"
type input "23"
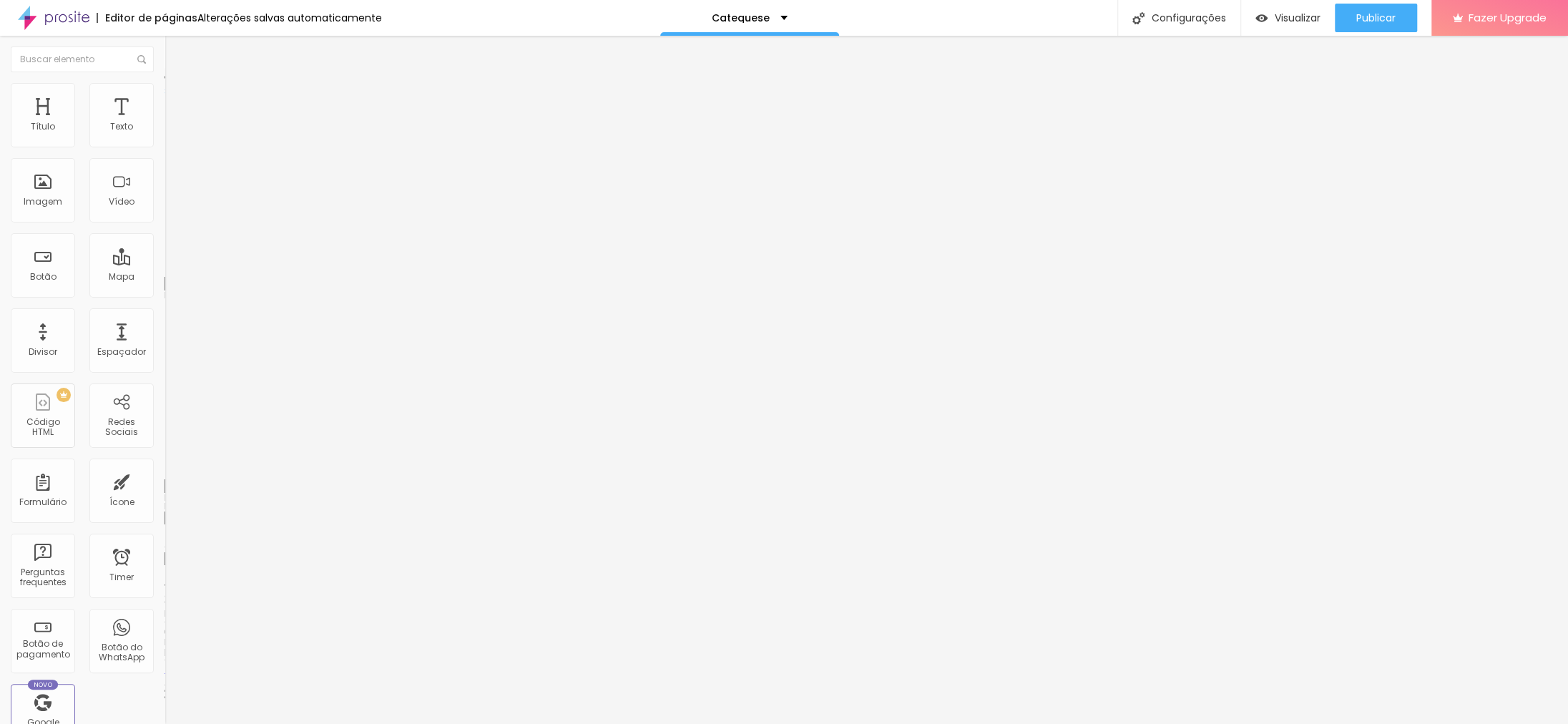
type input "22"
type input "21"
type input "23"
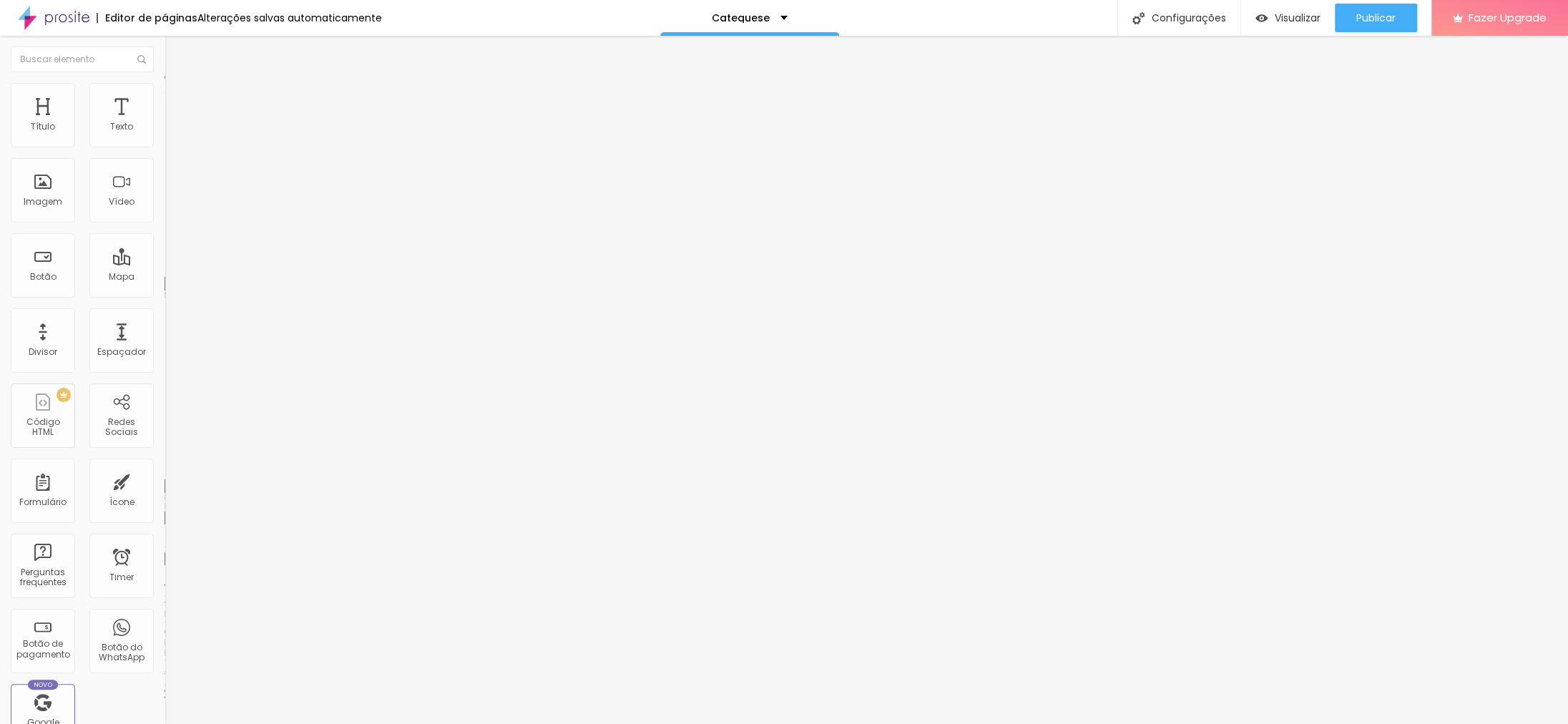
type input "23"
type input "25"
type input "26"
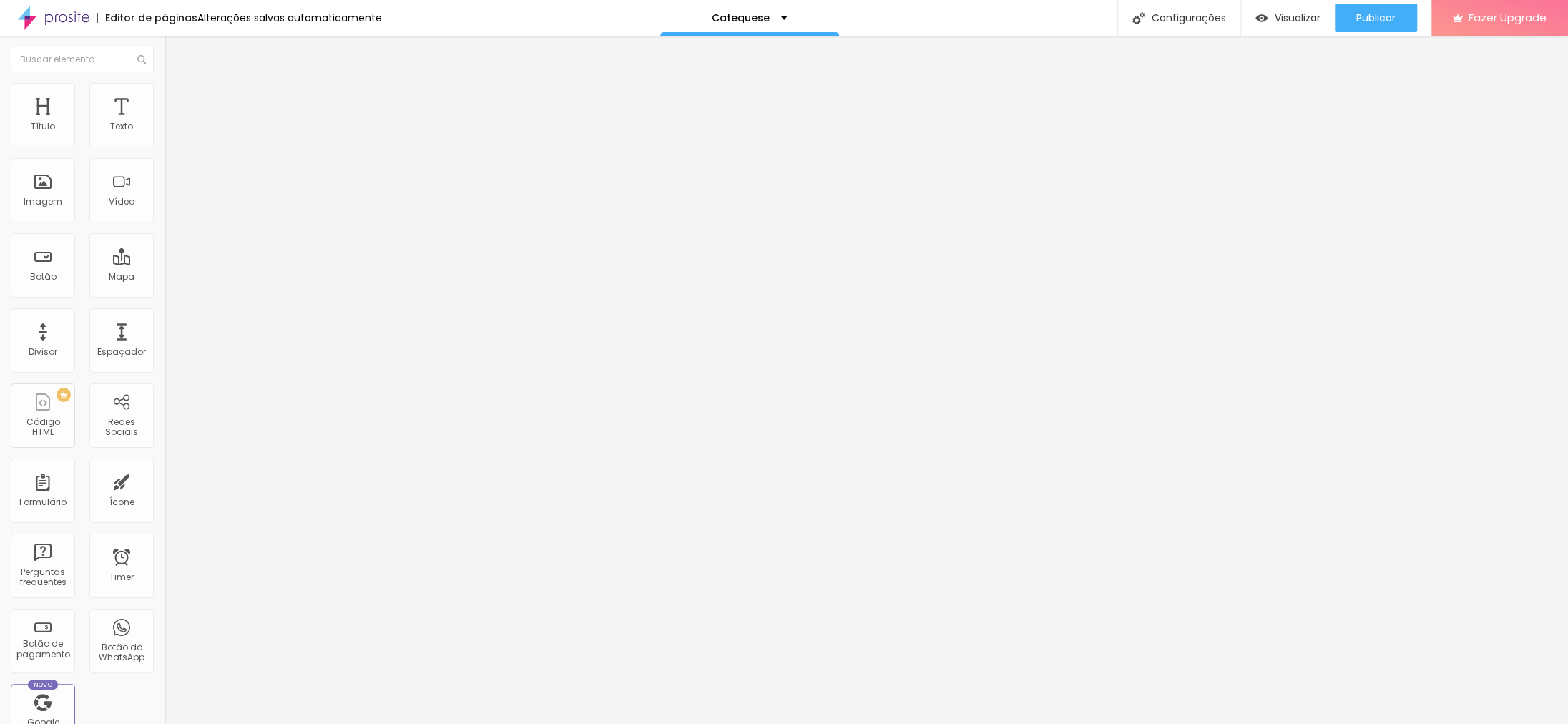
type input "27"
type input "29"
type input "30"
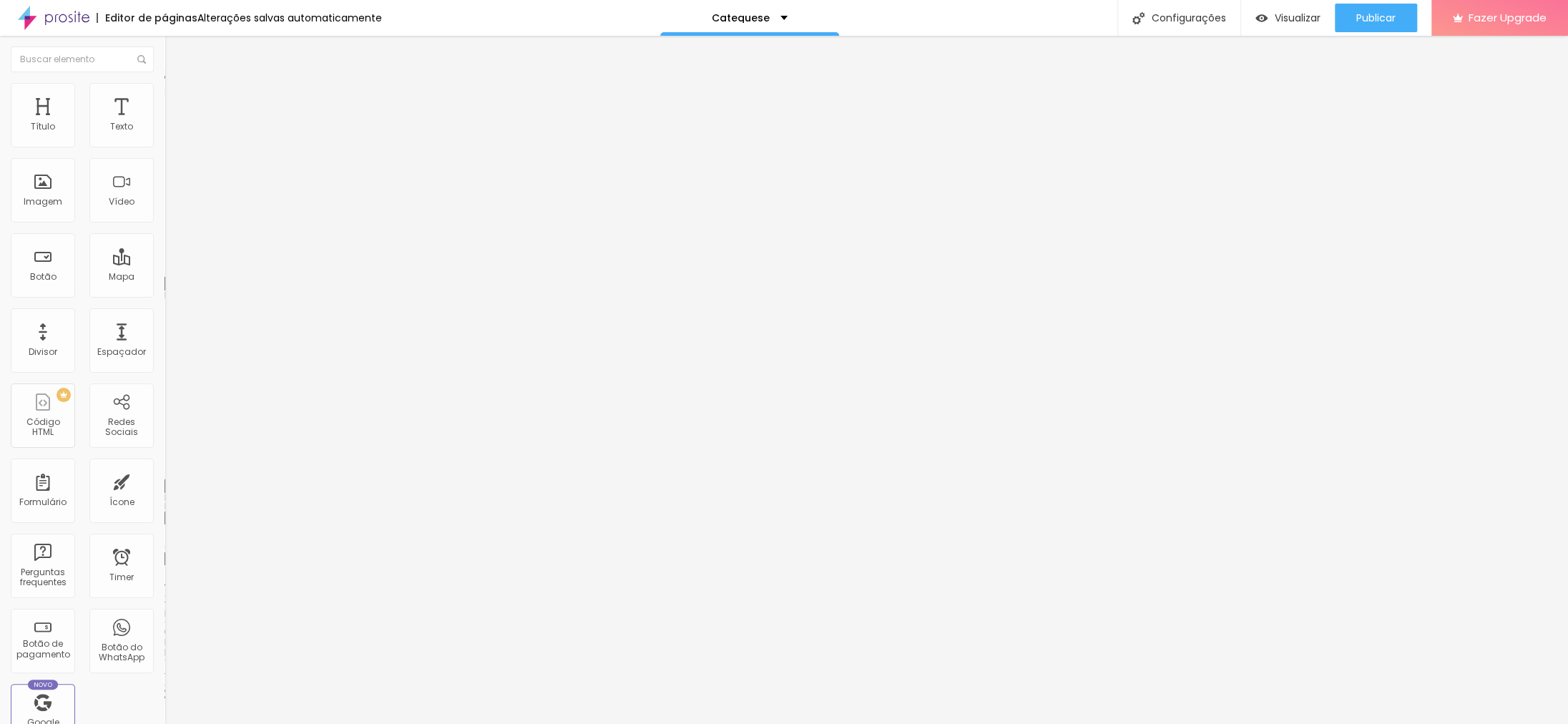
type input "30"
drag, startPoint x: 43, startPoint y: 177, endPoint x: 60, endPoint y: 179, distance: 17.1
type input "30"
click at [165, 434] on input "range" at bounding box center [211, 472] width 92 height 12
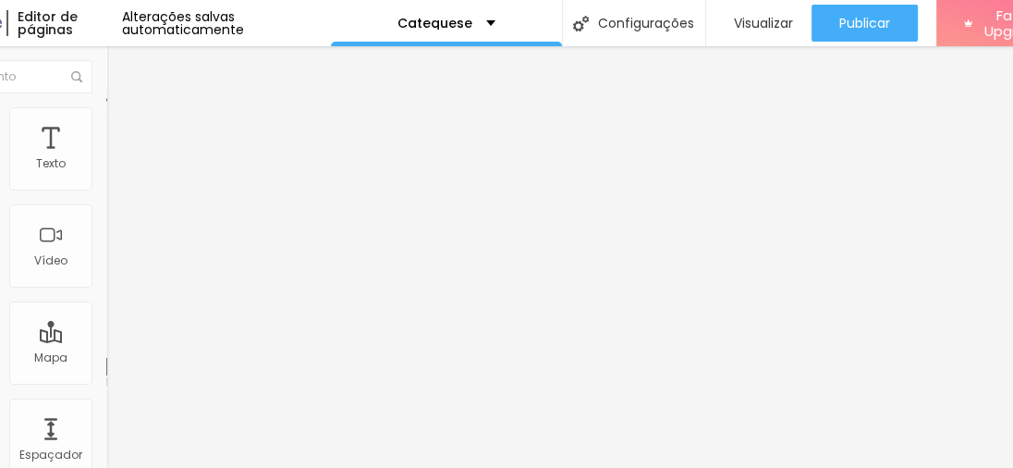
scroll to position [0, 170]
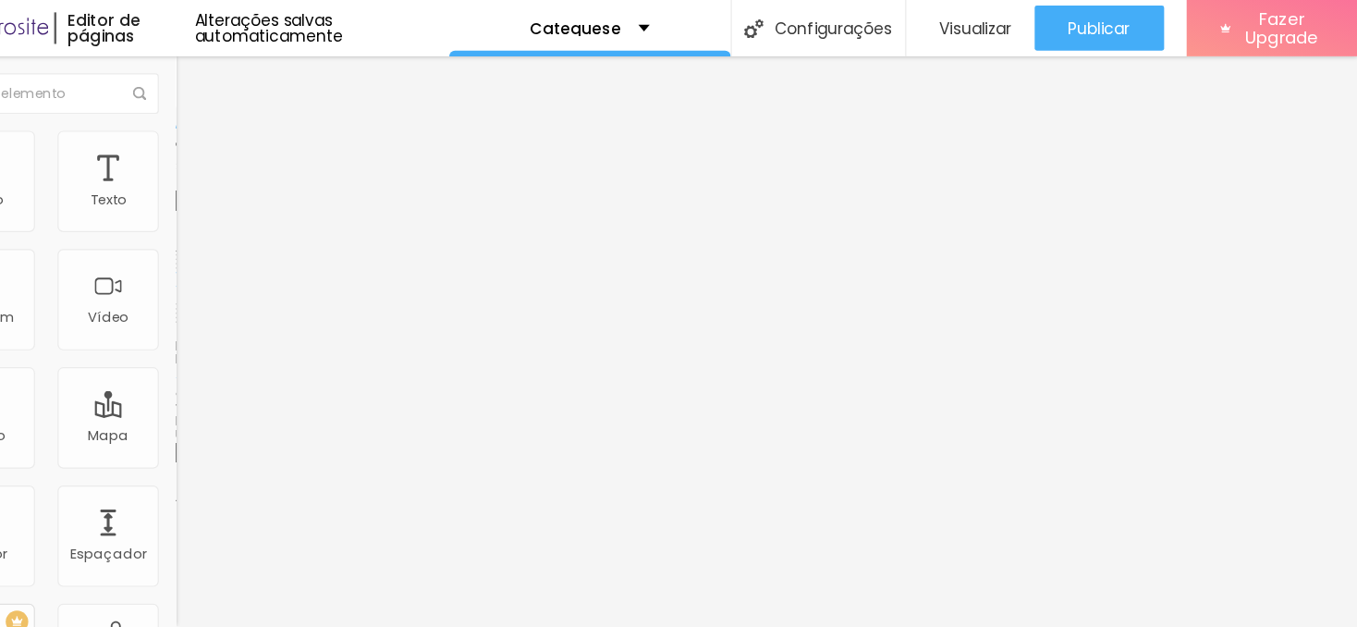
scroll to position [0, 0]
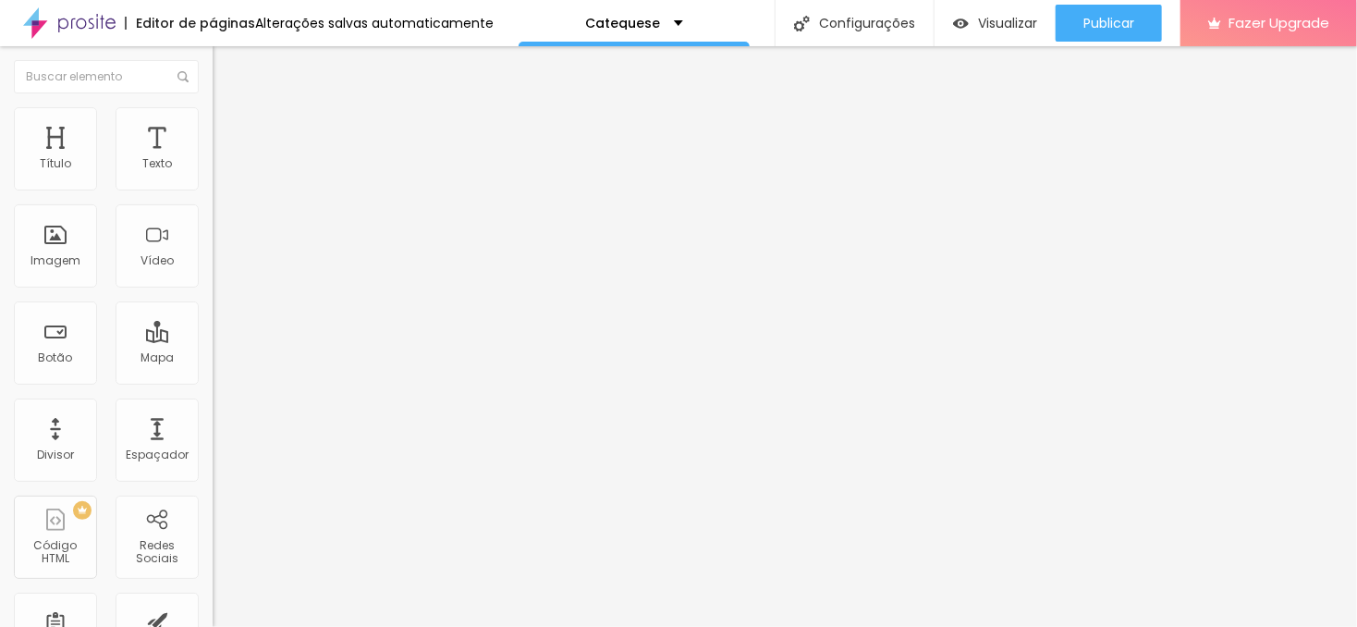
drag, startPoint x: 128, startPoint y: 210, endPoint x: -53, endPoint y: 194, distance: 180.9
click at [213, 174] on input "Cartão de Crédito" at bounding box center [324, 164] width 222 height 18
type input "Clique aqui"
drag, startPoint x: 82, startPoint y: 385, endPoint x: -53, endPoint y: 392, distance: 135.1
click at [213, 381] on input "https://" at bounding box center [324, 371] width 222 height 18
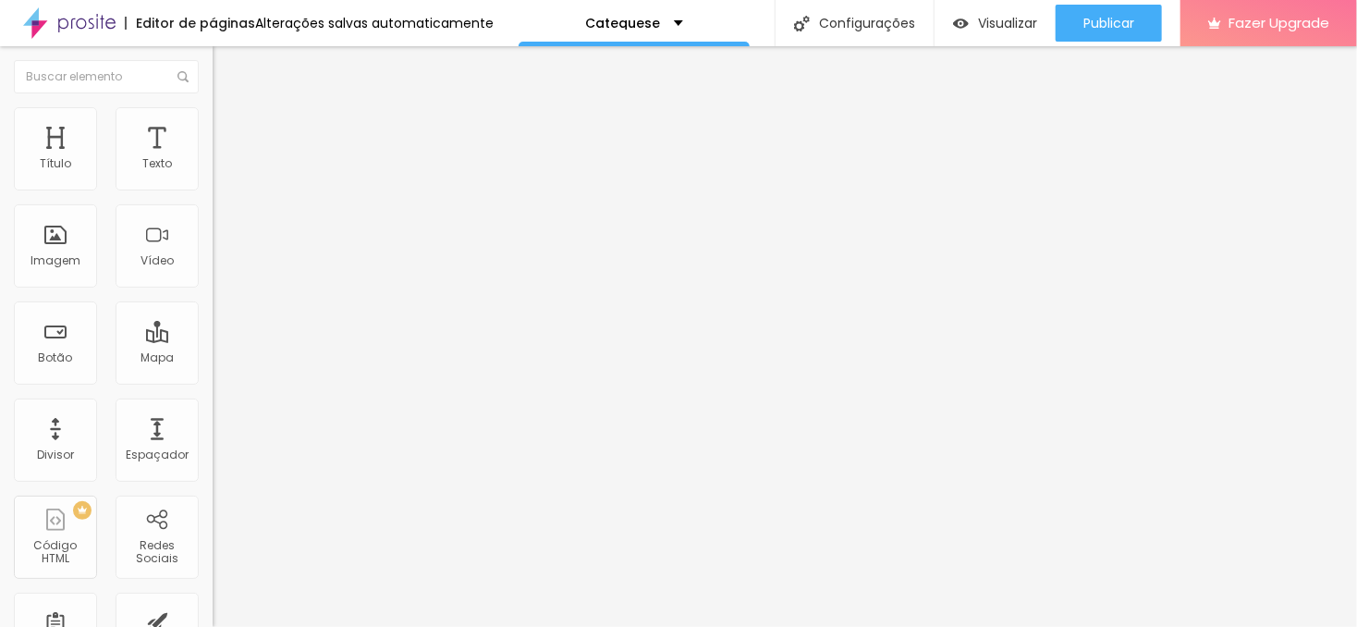
paste input "[DOMAIN_NAME][URL]"
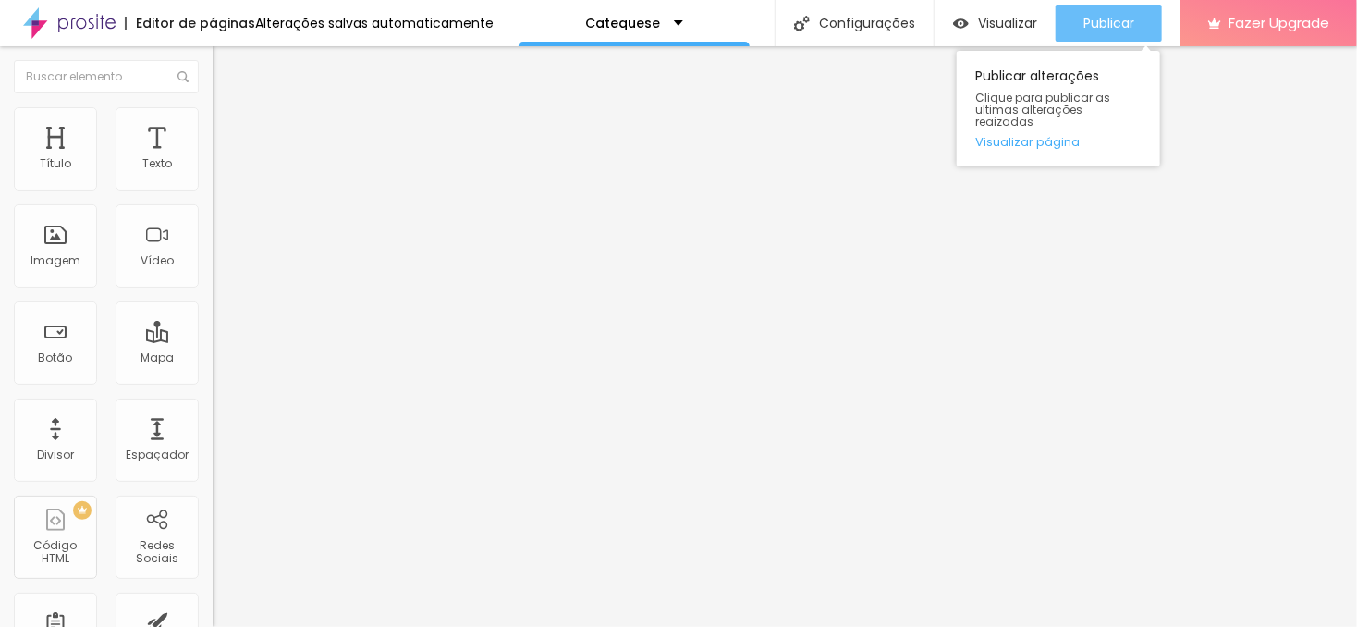
type input "[URL][DOMAIN_NAME]"
click at [1096, 19] on span "Publicar" at bounding box center [1108, 23] width 51 height 15
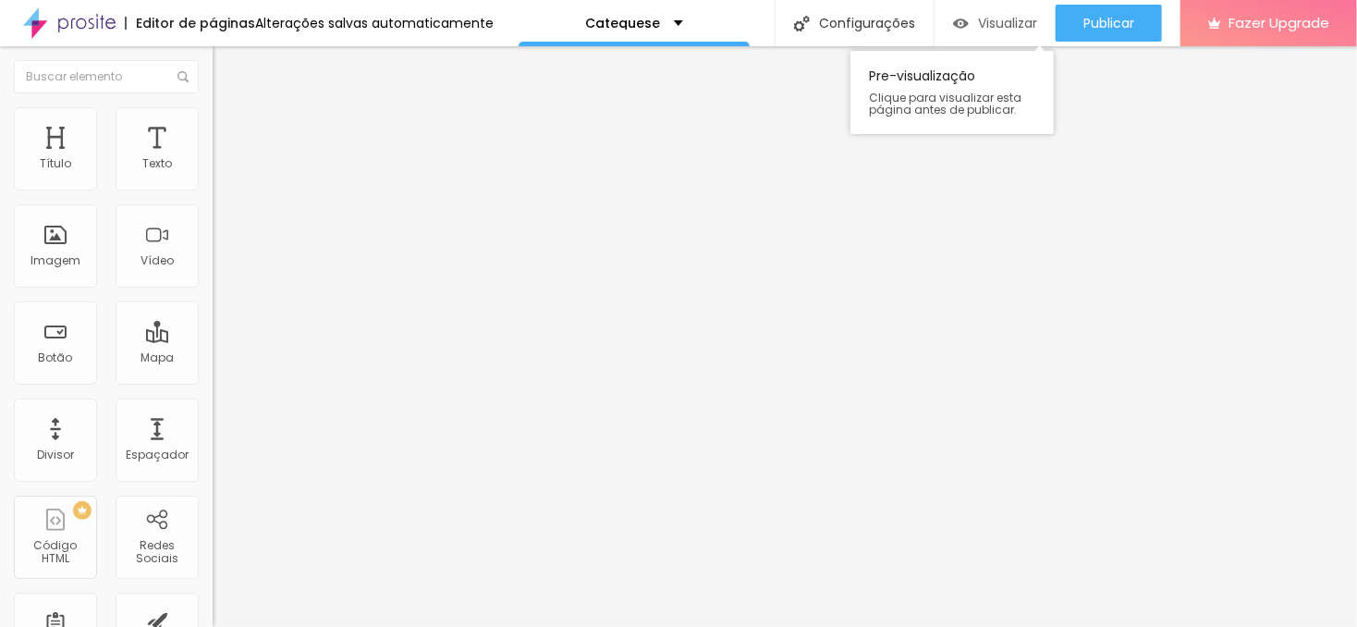
click at [994, 18] on span "Visualizar" at bounding box center [1007, 23] width 59 height 15
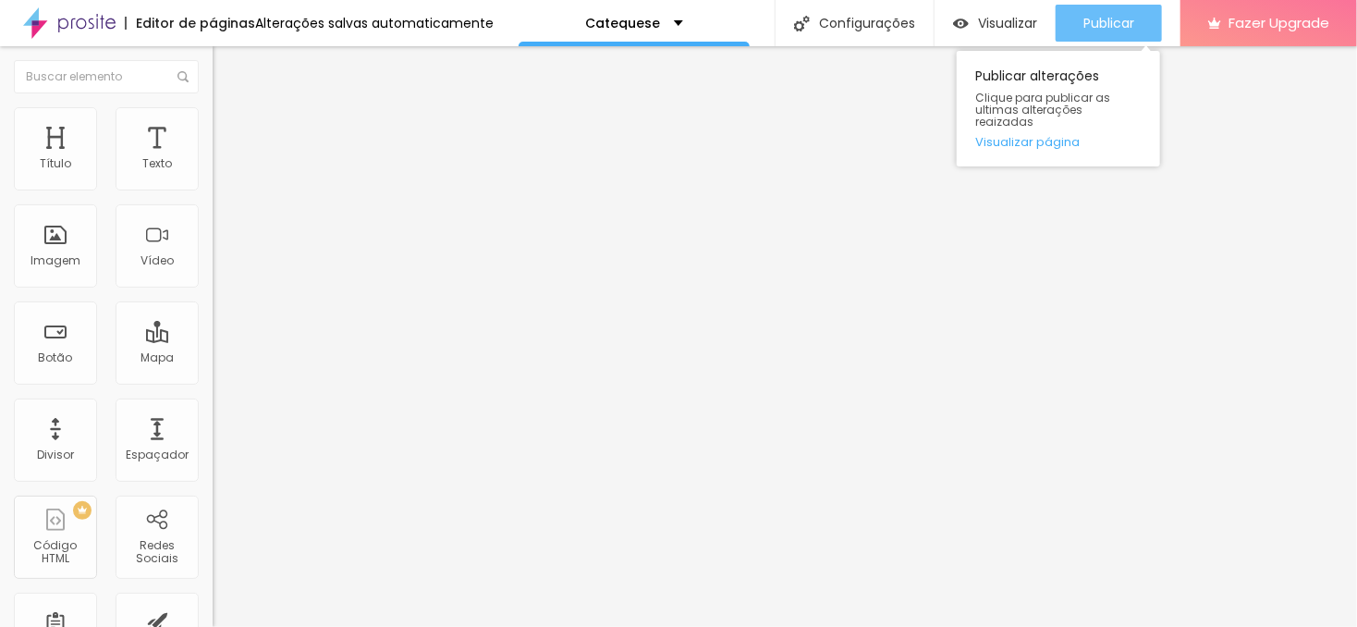
click at [1106, 19] on span "Publicar" at bounding box center [1108, 23] width 51 height 15
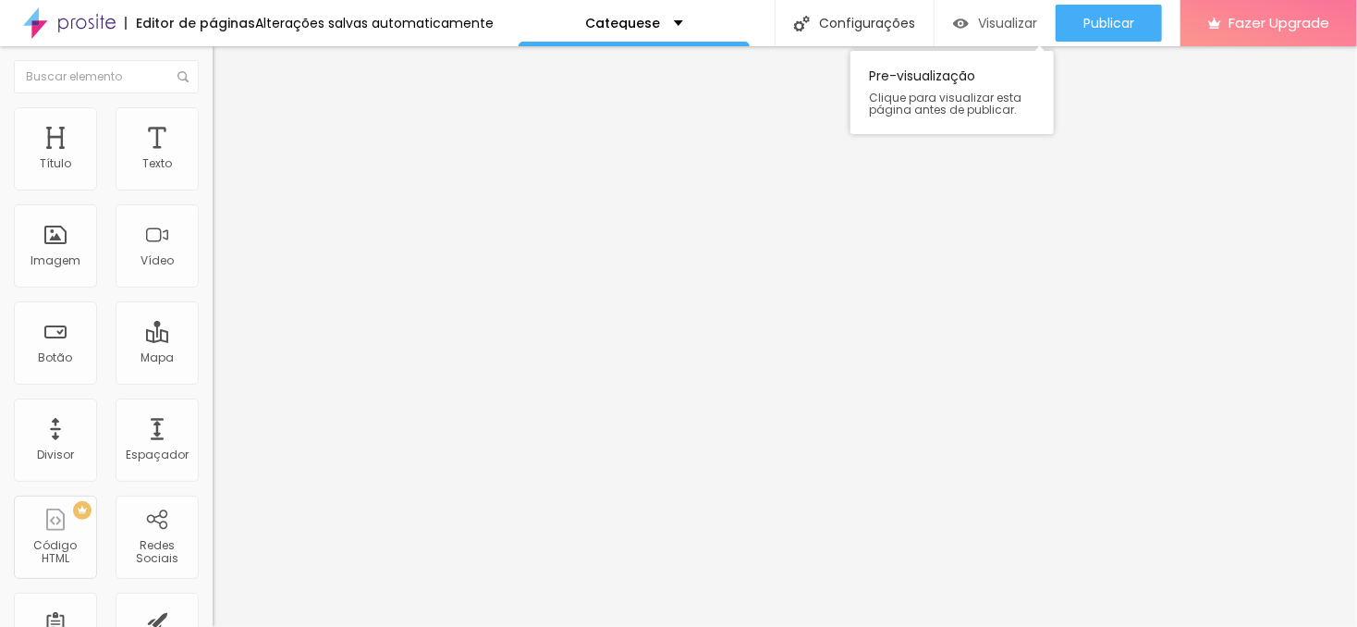
click at [991, 28] on span "Visualizar" at bounding box center [1007, 23] width 59 height 15
